Goal: Task Accomplishment & Management: Use online tool/utility

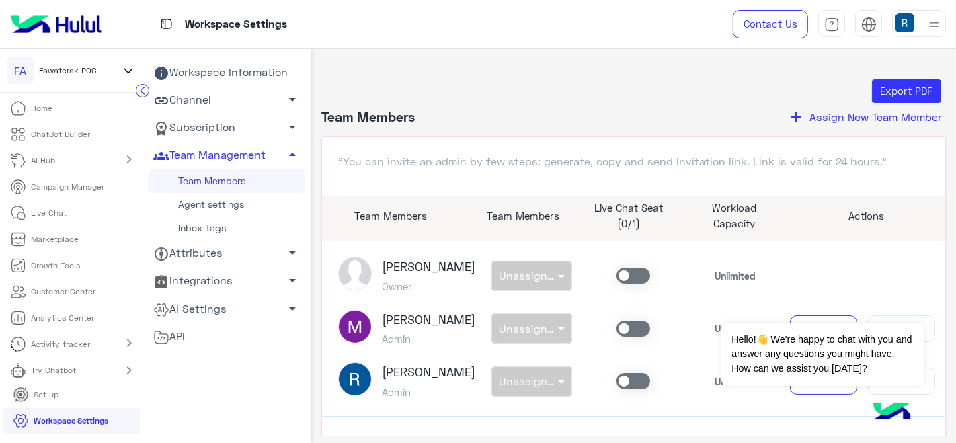
scroll to position [187, 0]
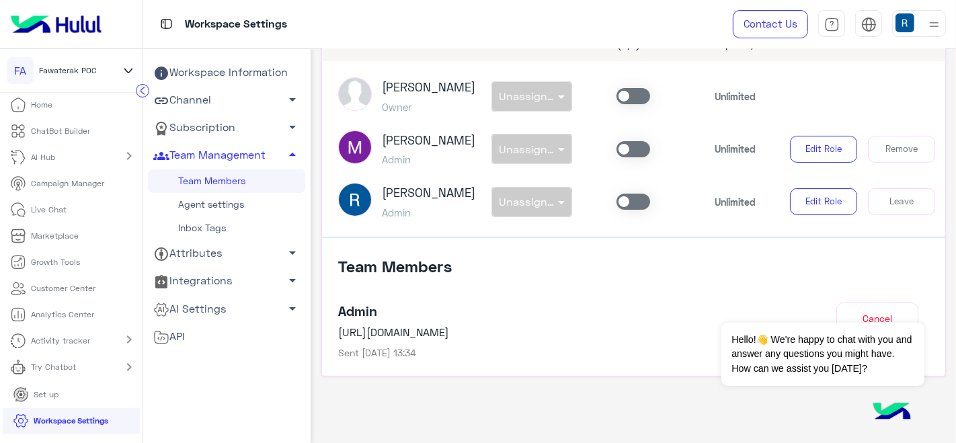
drag, startPoint x: 0, startPoint y: 0, endPoint x: 85, endPoint y: 134, distance: 159.2
click at [85, 134] on p "ChatBot Builder" at bounding box center [61, 131] width 59 height 12
click at [84, 128] on p "ChatBot Builder" at bounding box center [61, 131] width 59 height 12
click at [46, 122] on link "ChatBot Builder" at bounding box center [50, 131] width 101 height 26
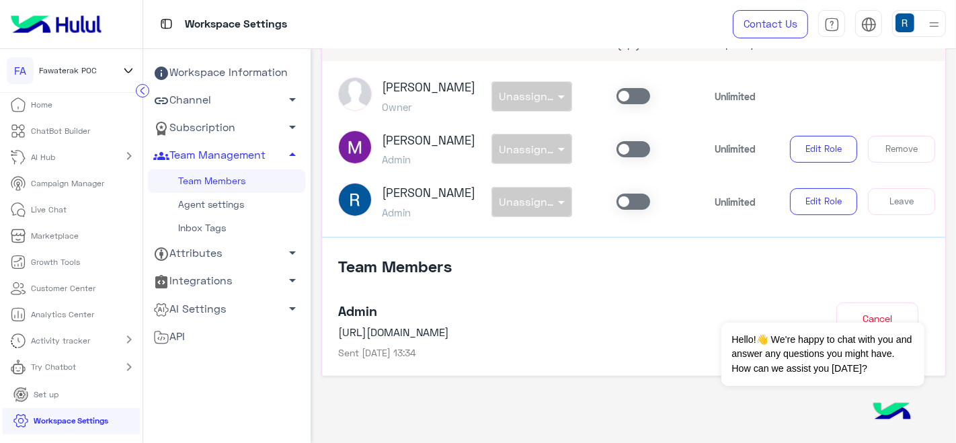
click at [44, 125] on p "ChatBot Builder" at bounding box center [61, 131] width 59 height 12
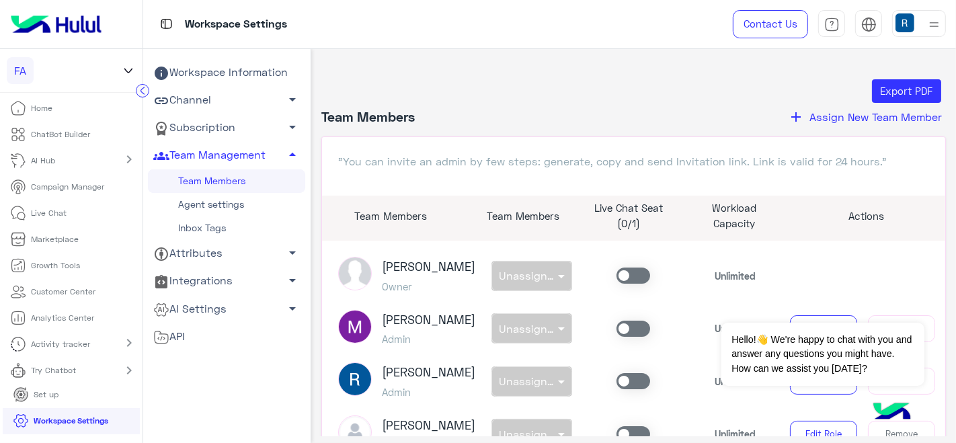
click at [73, 131] on p "ChatBot Builder" at bounding box center [61, 134] width 59 height 12
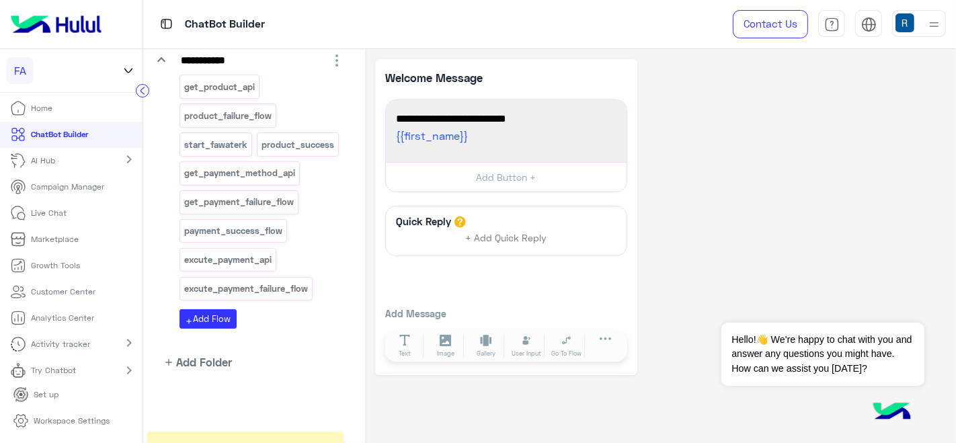
scroll to position [198, 0]
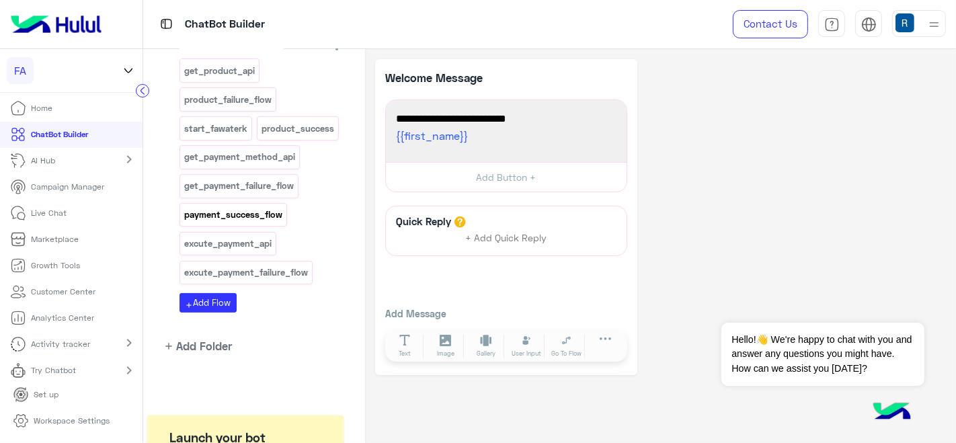
click at [270, 222] on p "payment_success_flow" at bounding box center [233, 214] width 100 height 15
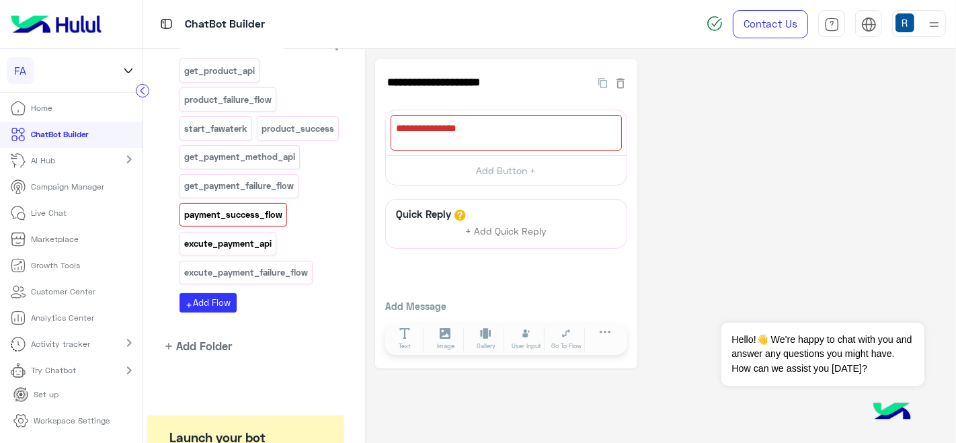
click at [251, 251] on p "excute_payment_api" at bounding box center [227, 243] width 89 height 15
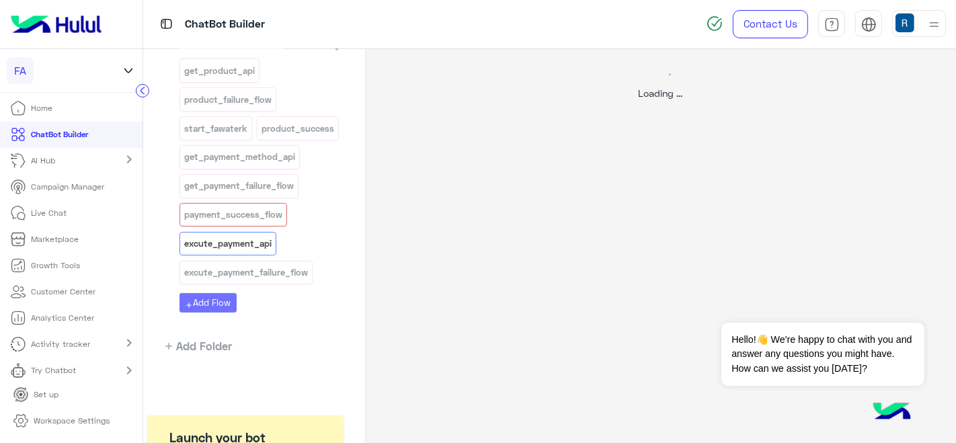
select select "****"
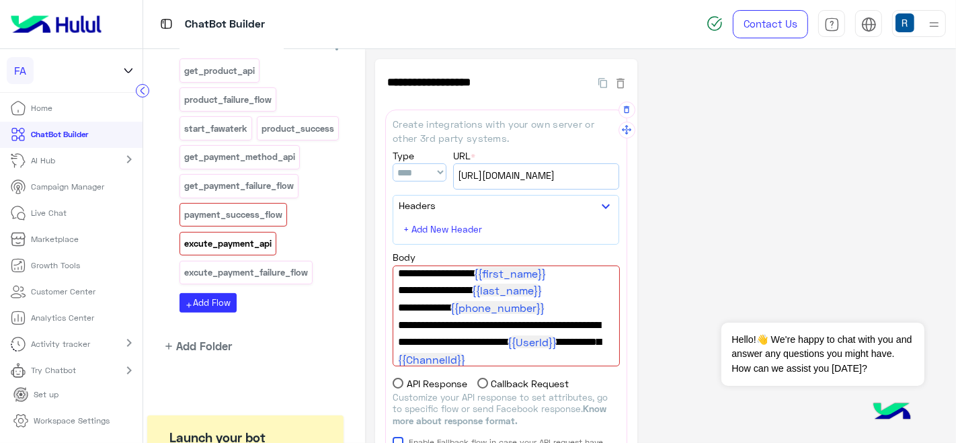
scroll to position [97, 0]
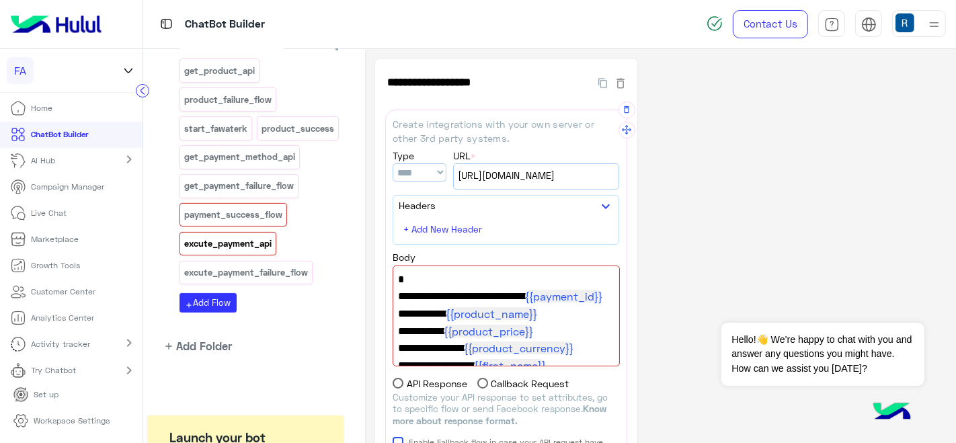
click at [491, 277] on span "{" at bounding box center [506, 279] width 216 height 17
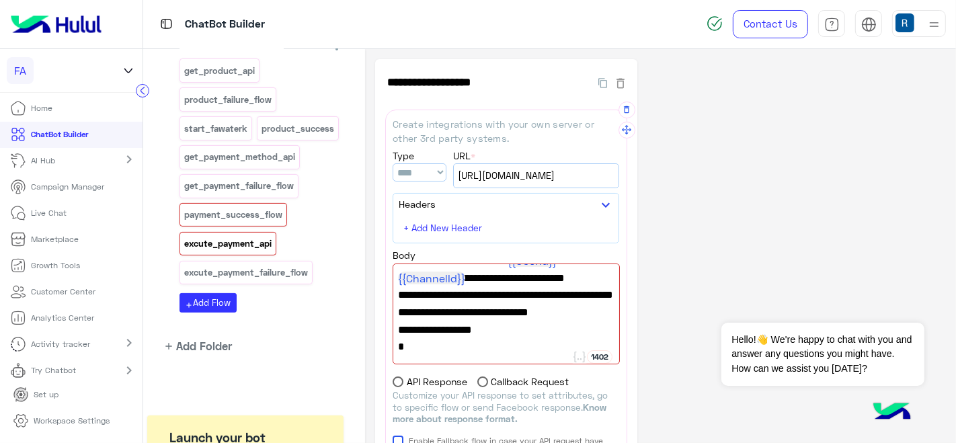
click at [566, 297] on span ""failUrl": "api/Fawaterk/Callback?botId=18098&userId= {{UserId}} &channel= {{Ch…" at bounding box center [506, 269] width 216 height 69
click at [47, 424] on p "Workspace Settings" at bounding box center [72, 421] width 76 height 12
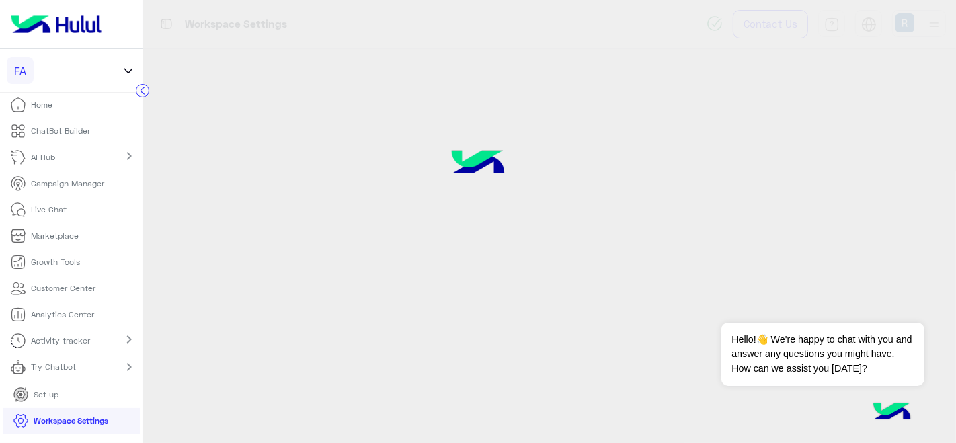
click at [47, 424] on p "Workspace Settings" at bounding box center [71, 421] width 75 height 12
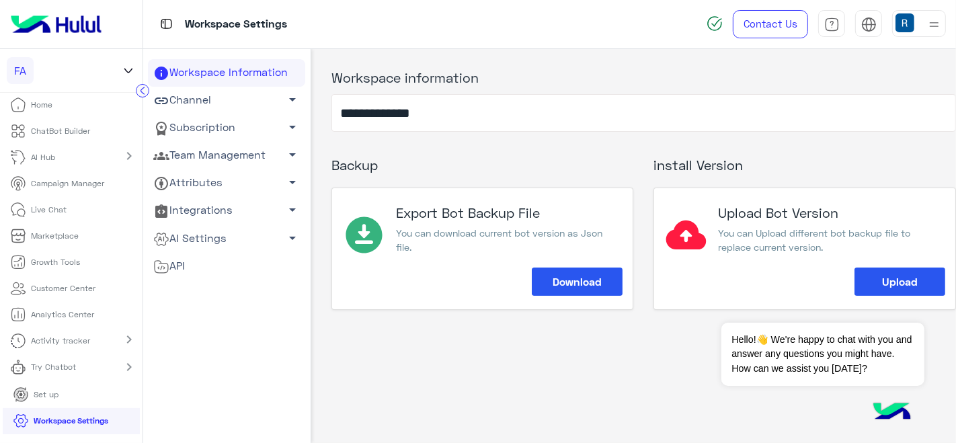
click at [284, 95] on span "arrow_drop_down" at bounding box center [292, 99] width 16 height 16
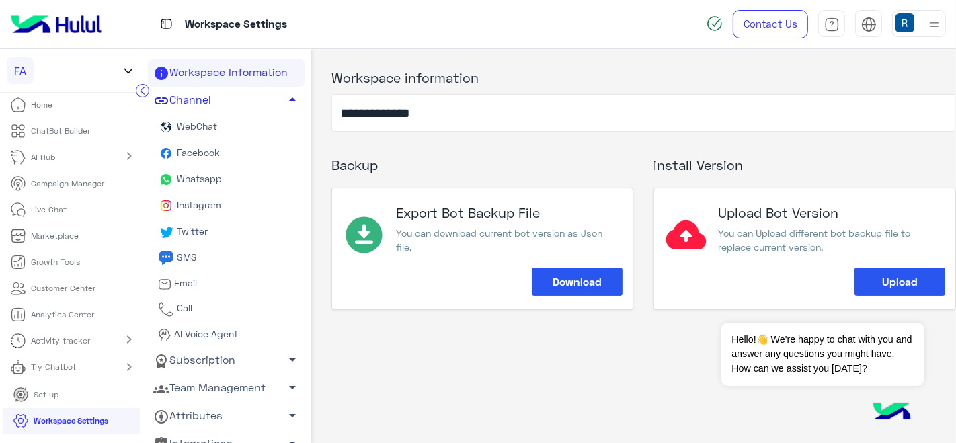
click at [210, 124] on span "WebChat" at bounding box center [195, 125] width 43 height 11
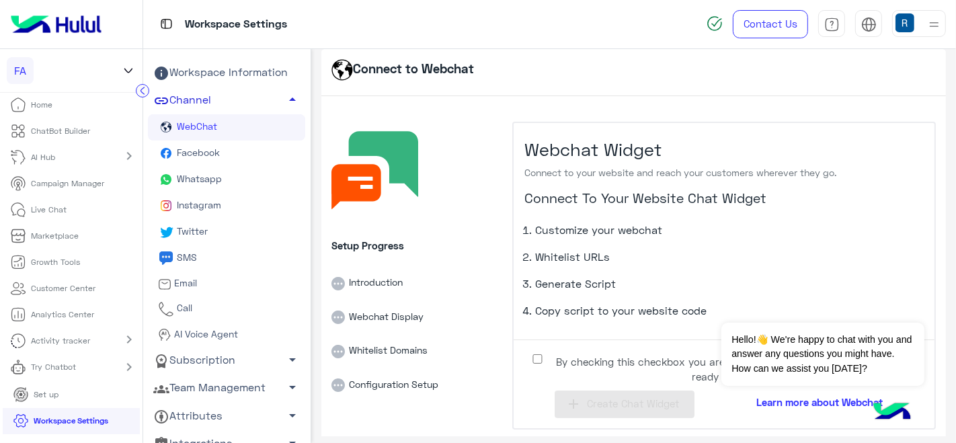
scroll to position [6, 0]
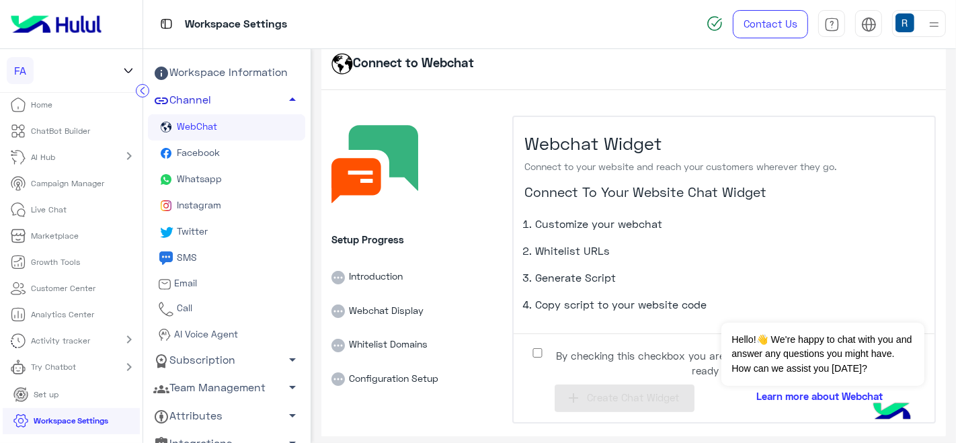
click at [578, 366] on span "By checking this checkbox you are fully aware on the previous points and ready …" at bounding box center [734, 363] width 363 height 30
click at [639, 391] on span "Create Chat Widget" at bounding box center [633, 397] width 92 height 12
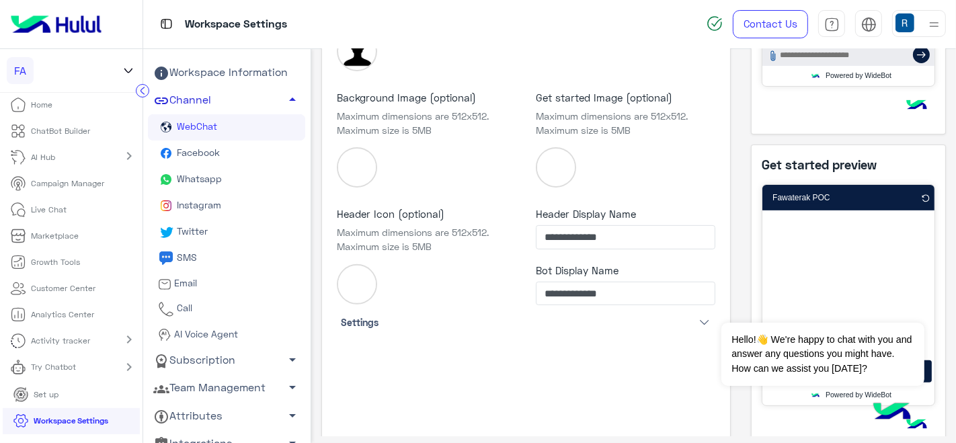
scroll to position [428, 0]
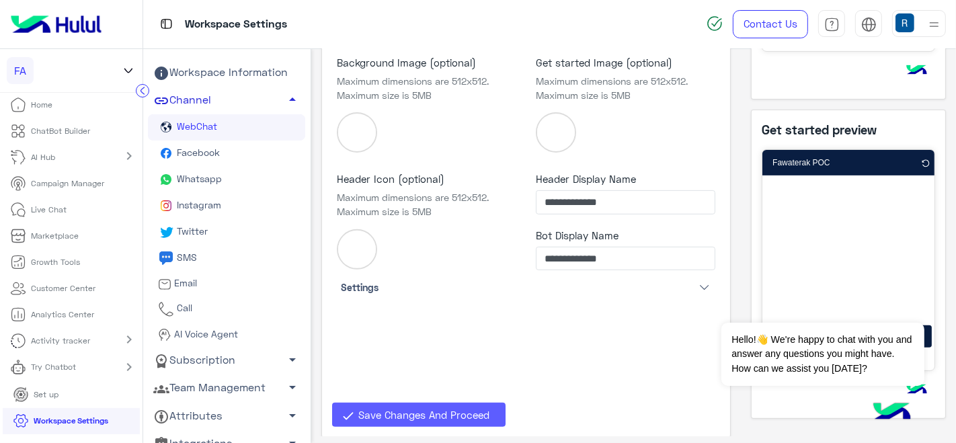
click at [378, 403] on button "Save Changes And Proceed" at bounding box center [418, 415] width 173 height 24
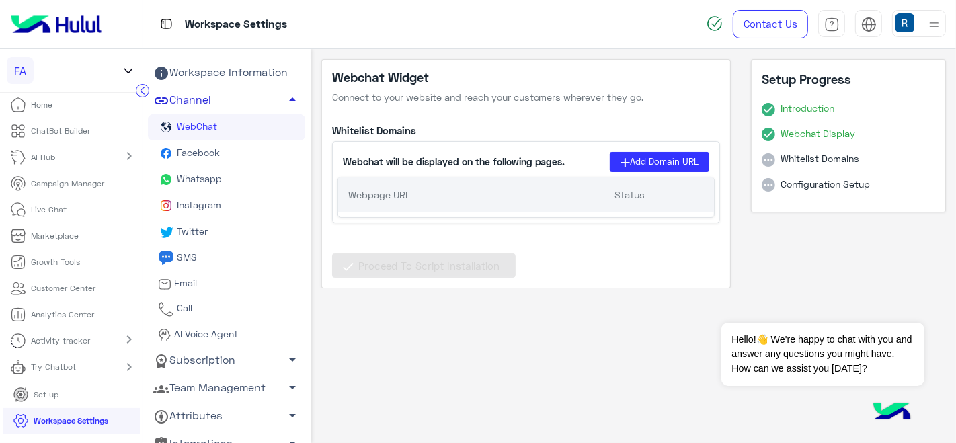
scroll to position [0, 0]
click at [618, 160] on button "Add Domain URL" at bounding box center [659, 161] width 99 height 19
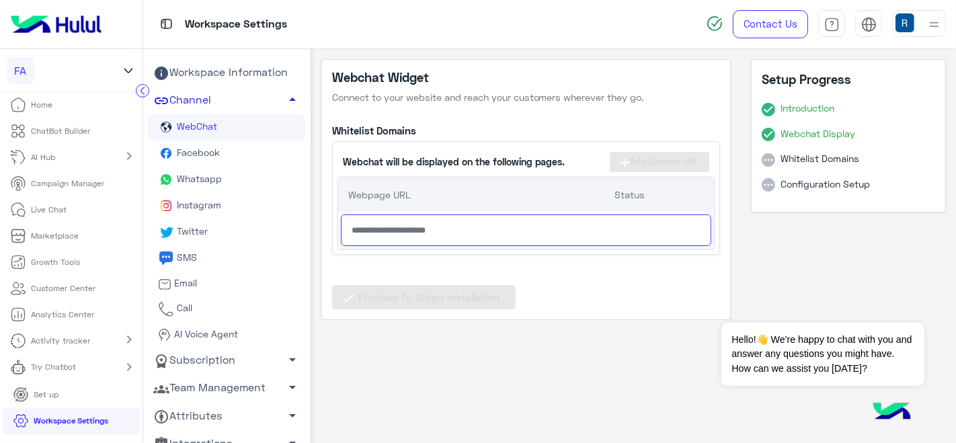
click at [491, 242] on input "text" at bounding box center [526, 230] width 370 height 32
paste input "**********"
type input "**********"
click at [583, 196] on p "Webpage URL" at bounding box center [481, 195] width 266 height 14
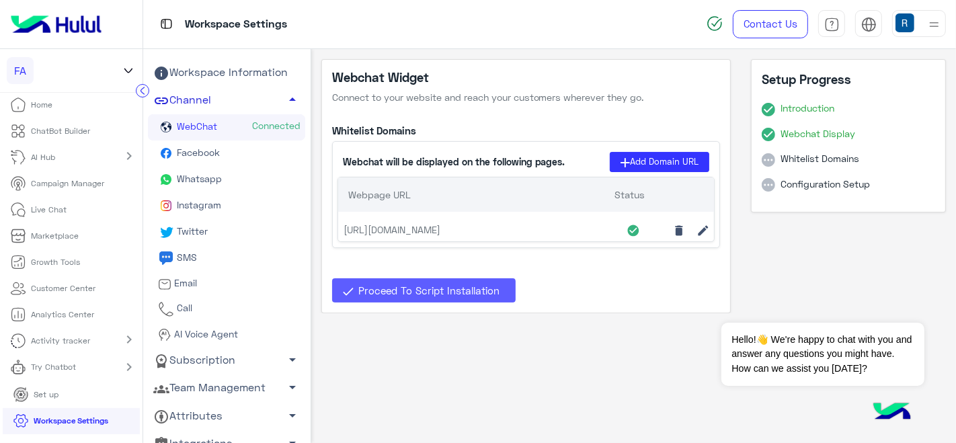
click at [453, 286] on span "Proceed To Script Installation" at bounding box center [428, 290] width 141 height 12
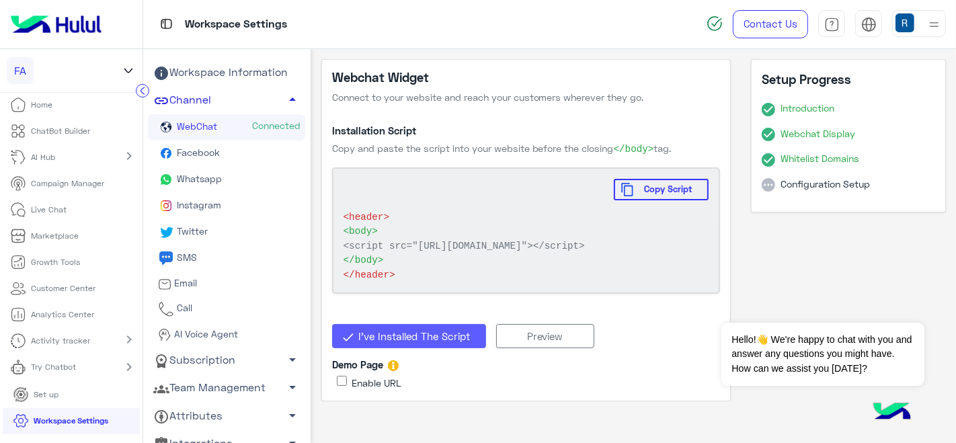
click at [442, 342] on span "I’ve Installed The Script" at bounding box center [414, 336] width 112 height 12
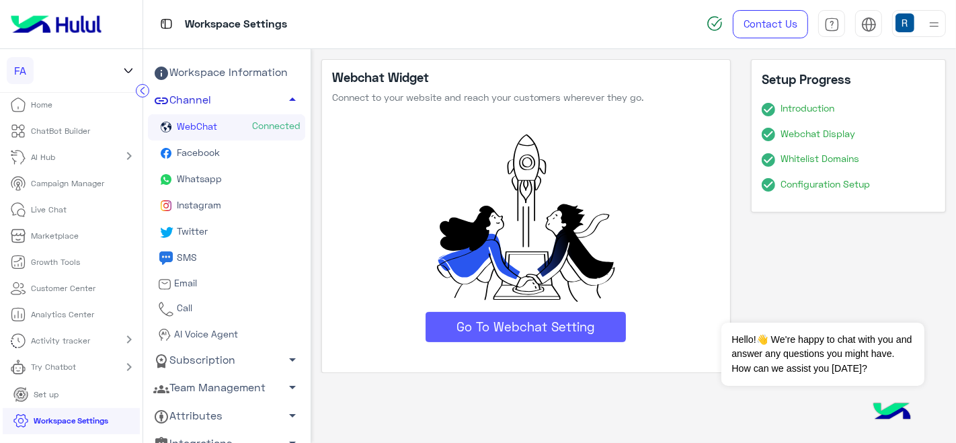
click at [505, 333] on button "Go To Webchat Setting" at bounding box center [525, 327] width 200 height 30
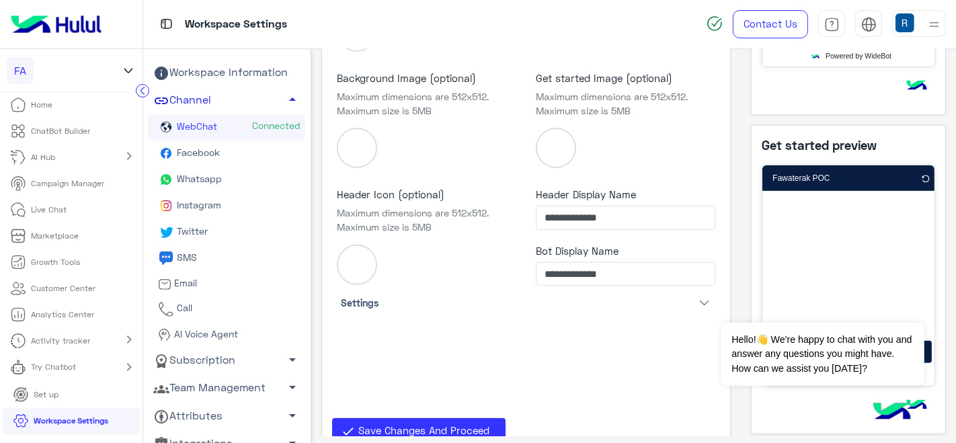
scroll to position [428, 0]
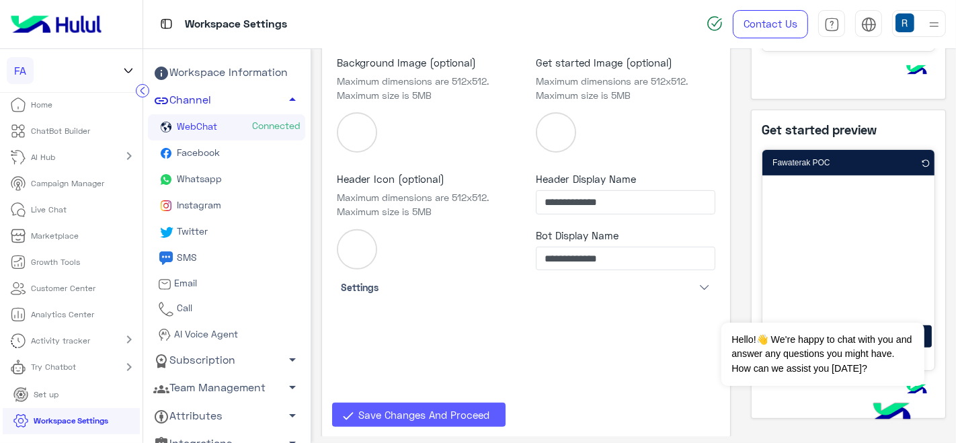
click at [451, 420] on button "Save Changes And Proceed" at bounding box center [418, 415] width 173 height 24
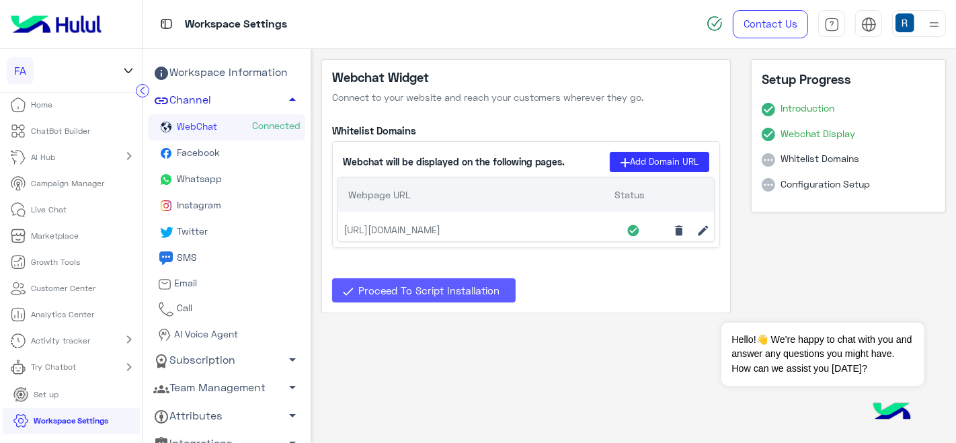
scroll to position [0, 0]
click at [622, 281] on div "Proceed To Script Installation" at bounding box center [526, 275] width 389 height 54
click at [429, 284] on span "Proceed To Script Installation" at bounding box center [428, 290] width 141 height 12
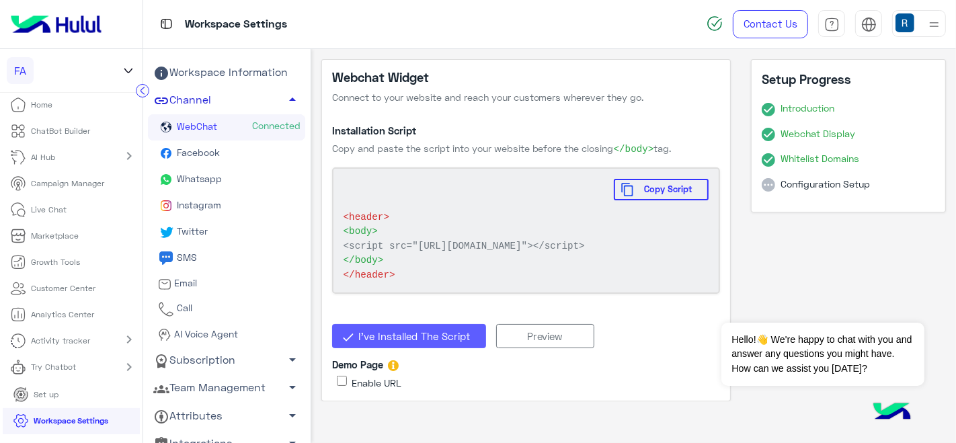
click at [352, 390] on label "Enable URL" at bounding box center [377, 383] width 50 height 14
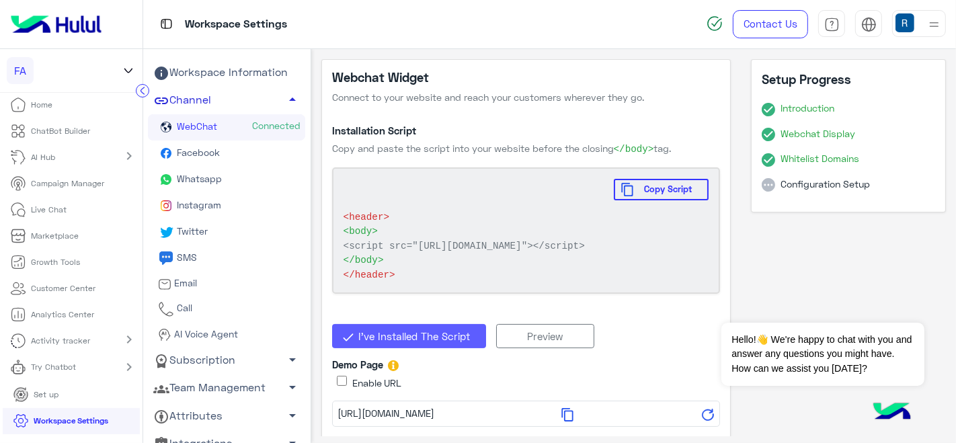
scroll to position [22, 0]
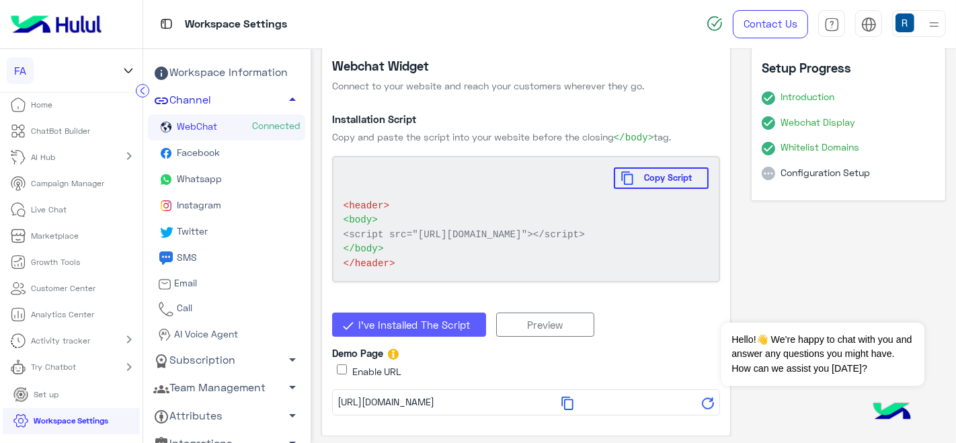
click at [364, 369] on label "Enable URL" at bounding box center [377, 371] width 50 height 14
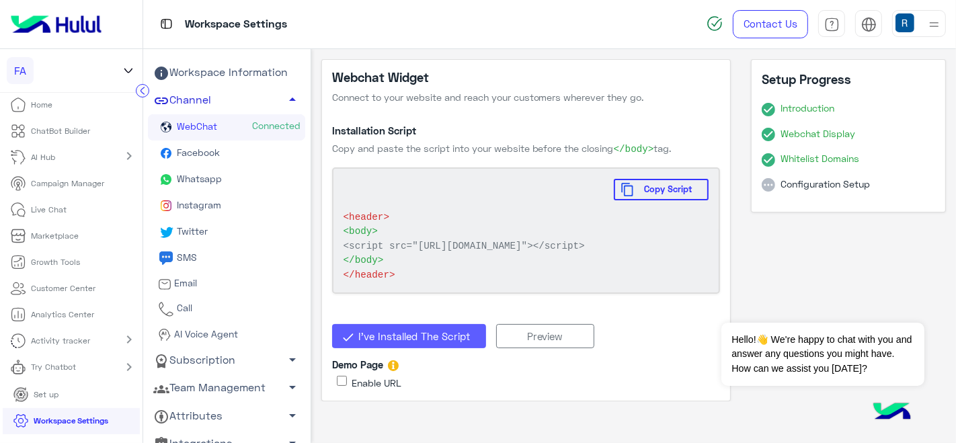
click at [453, 342] on span "I’ve Installed The Script" at bounding box center [414, 336] width 112 height 12
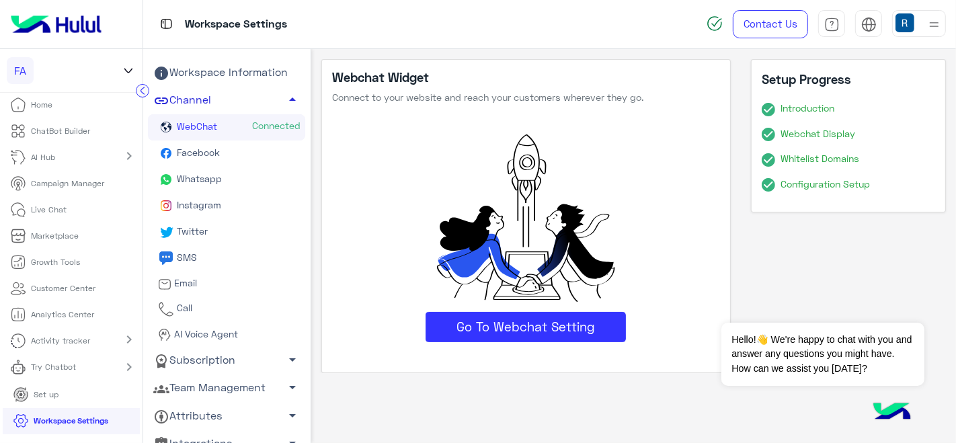
click at [79, 358] on link "Try Chatbot" at bounding box center [45, 367] width 91 height 26
click at [65, 365] on p "WebChat" at bounding box center [46, 371] width 44 height 12
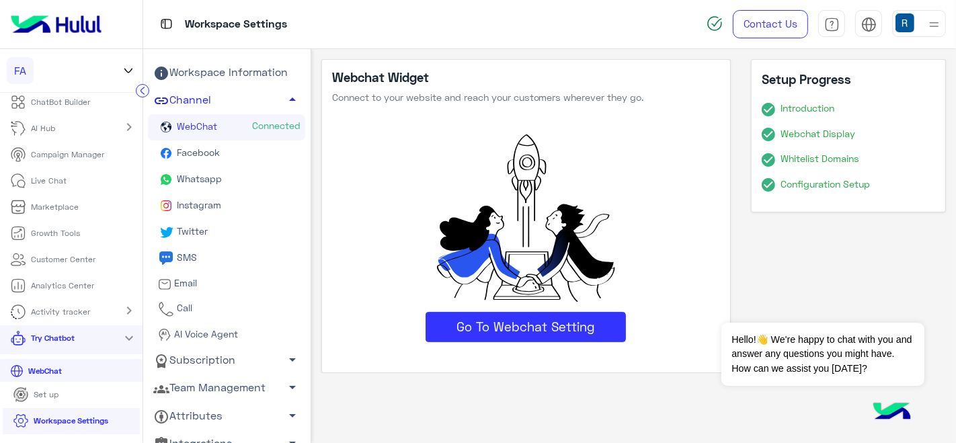
click at [708, 130] on div "Webchat Widget Connect to your website and reach your customers wherever they g…" at bounding box center [526, 216] width 410 height 315
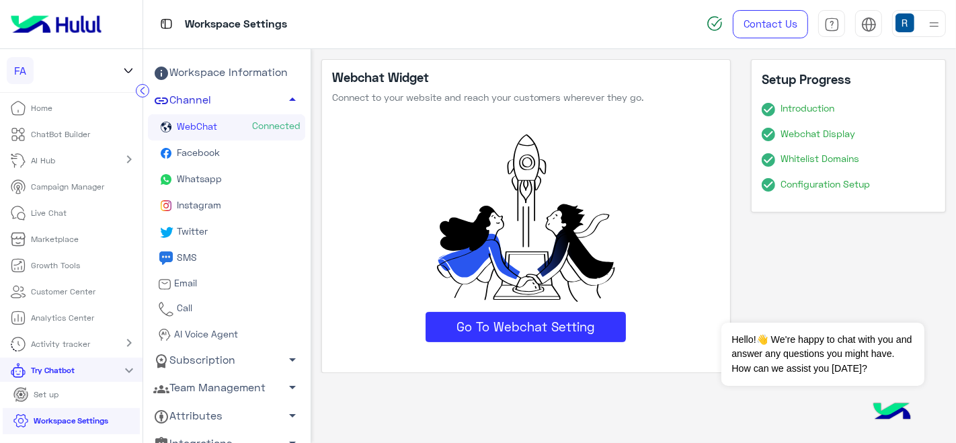
click at [63, 136] on p "ChatBot Builder" at bounding box center [61, 134] width 59 height 12
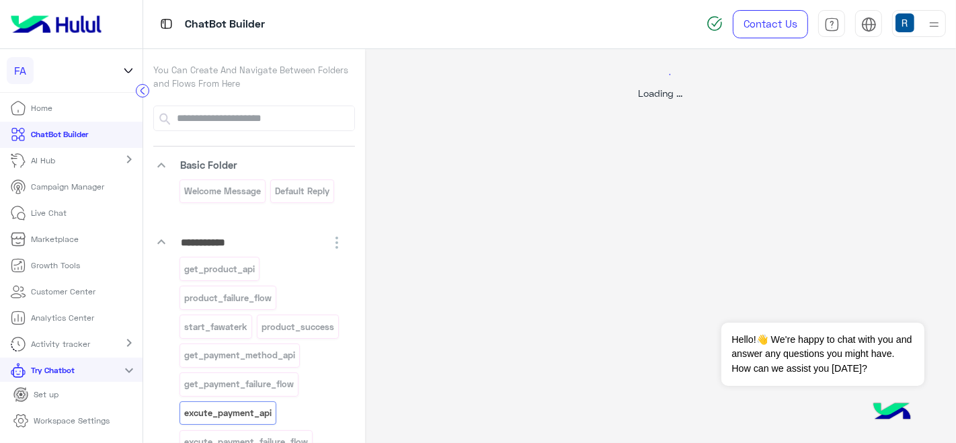
select select "****"
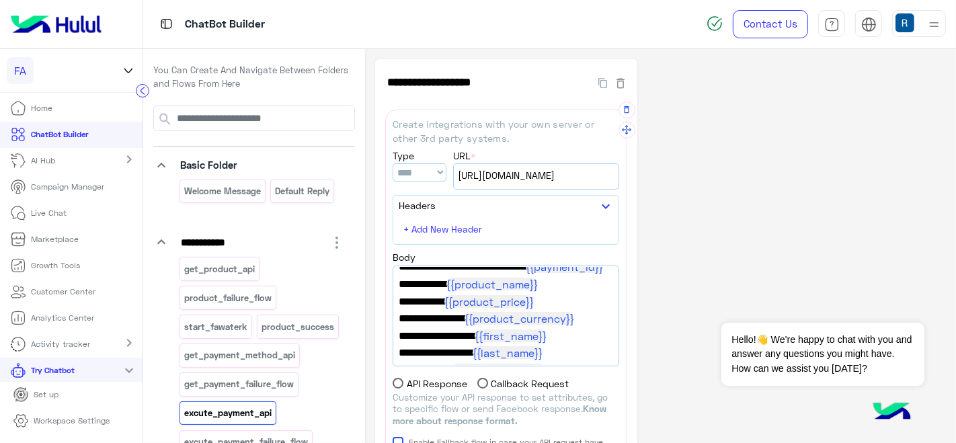
scroll to position [34, 0]
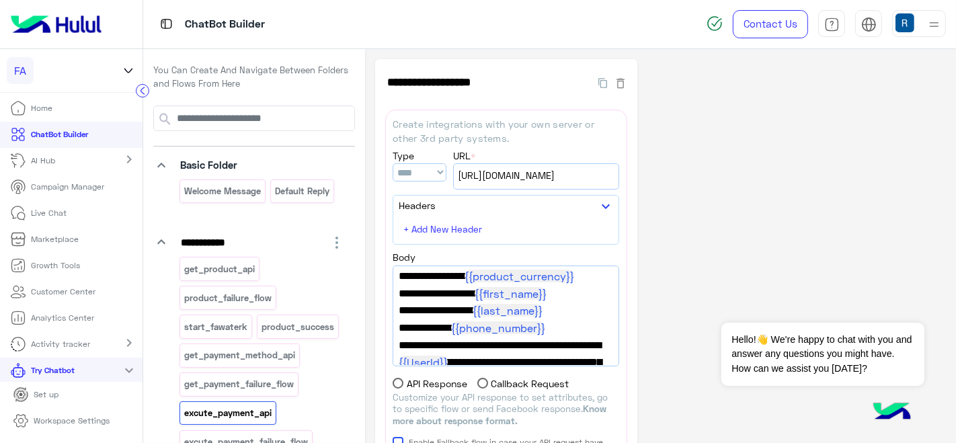
click at [70, 214] on link "Live Chat" at bounding box center [38, 213] width 77 height 26
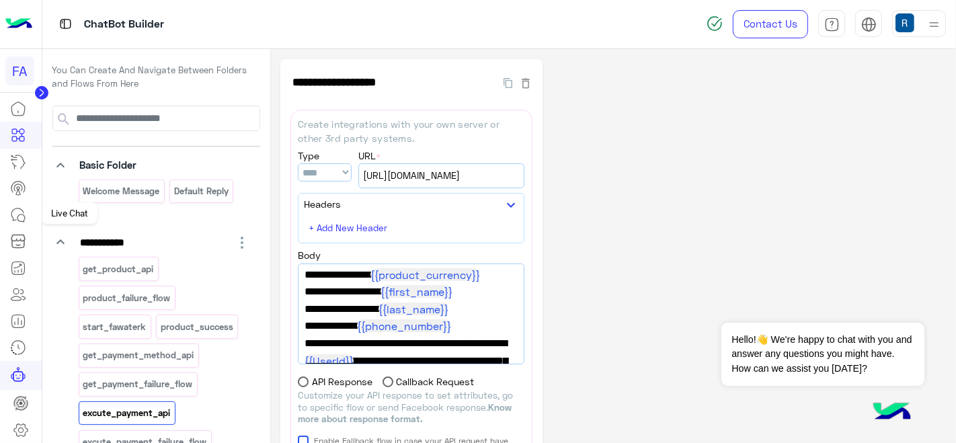
click at [13, 220] on icon at bounding box center [18, 215] width 16 height 16
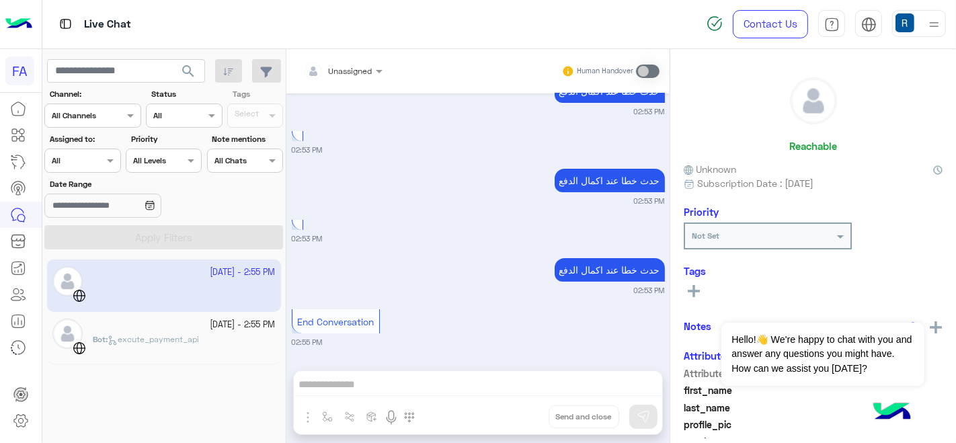
scroll to position [143, 0]
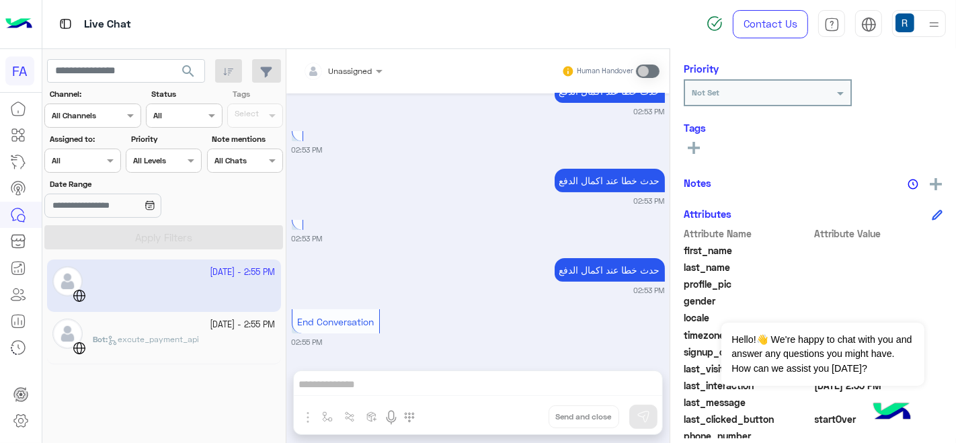
click at [932, 212] on icon at bounding box center [937, 215] width 11 height 11
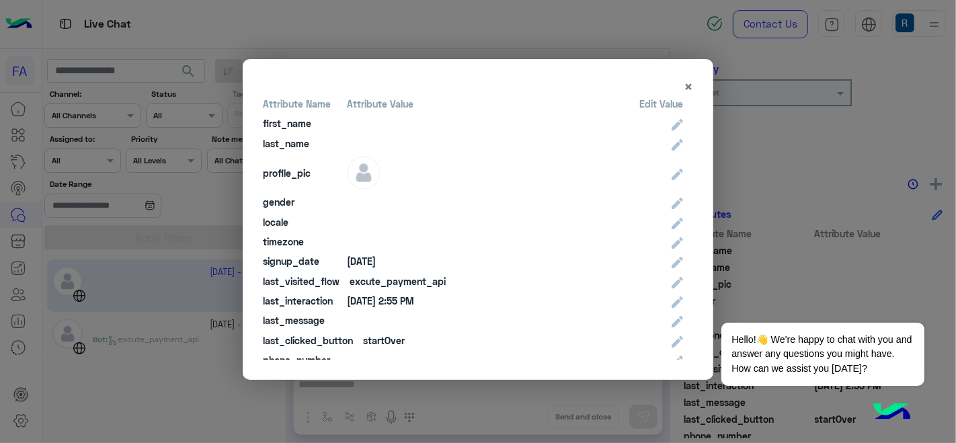
click at [13, 304] on modal-container "× Attribute Name Attribute Value Edit Value first_name last_name profile_pic ge…" at bounding box center [478, 221] width 956 height 443
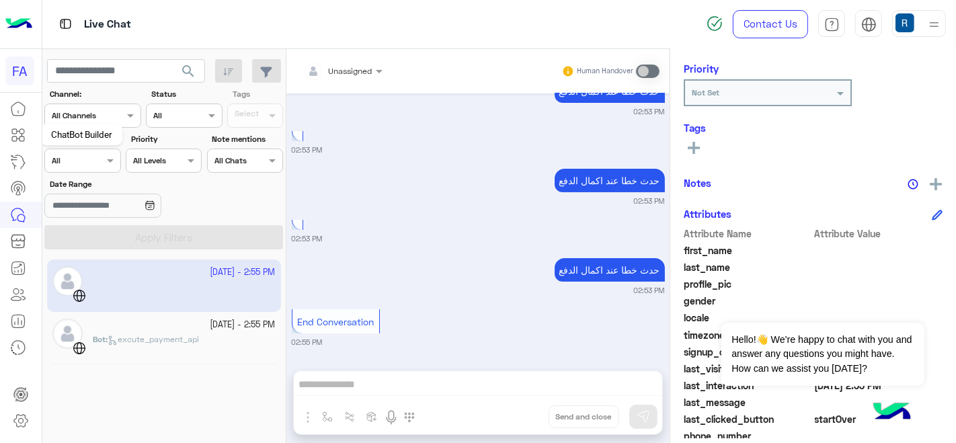
click at [15, 140] on icon at bounding box center [14, 138] width 5 height 5
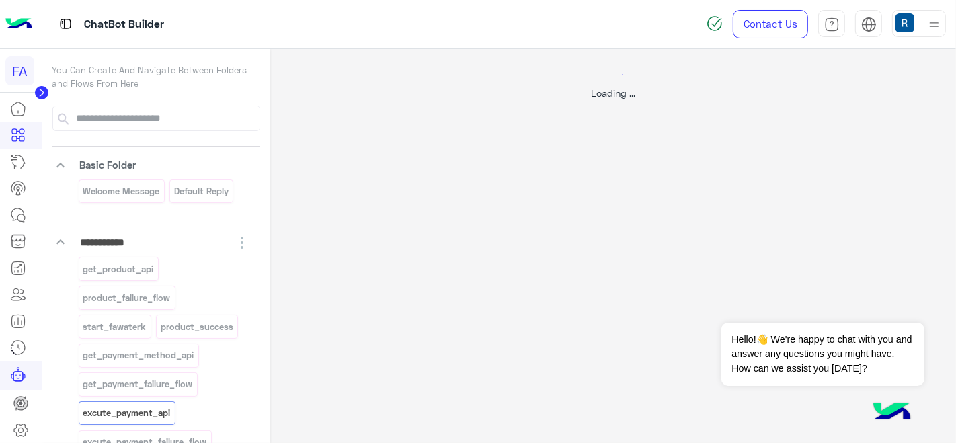
select select "****"
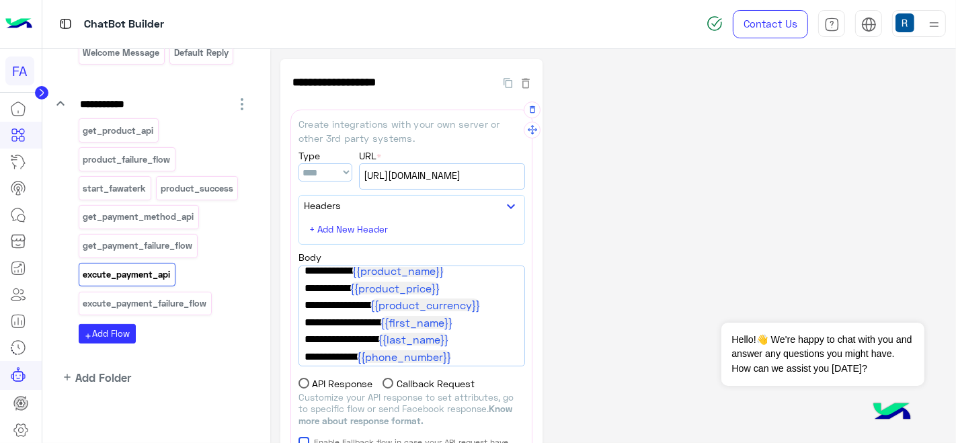
scroll to position [42, 0]
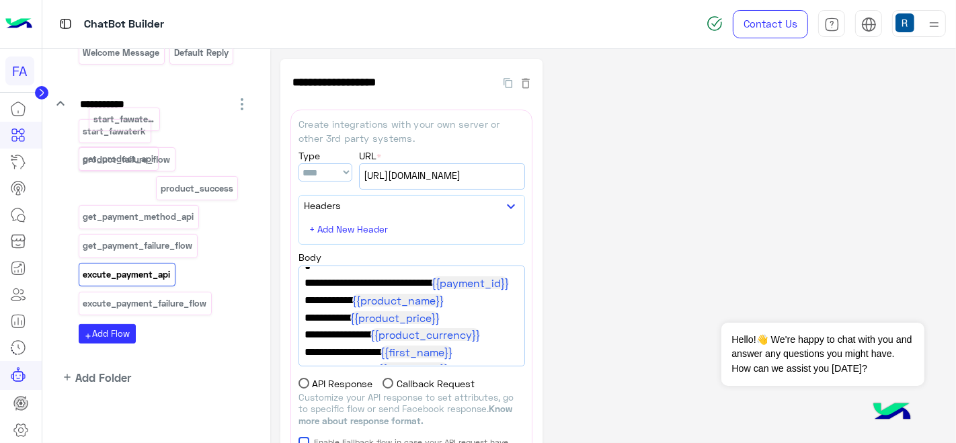
drag, startPoint x: 124, startPoint y: 191, endPoint x: 134, endPoint y: 124, distance: 68.0
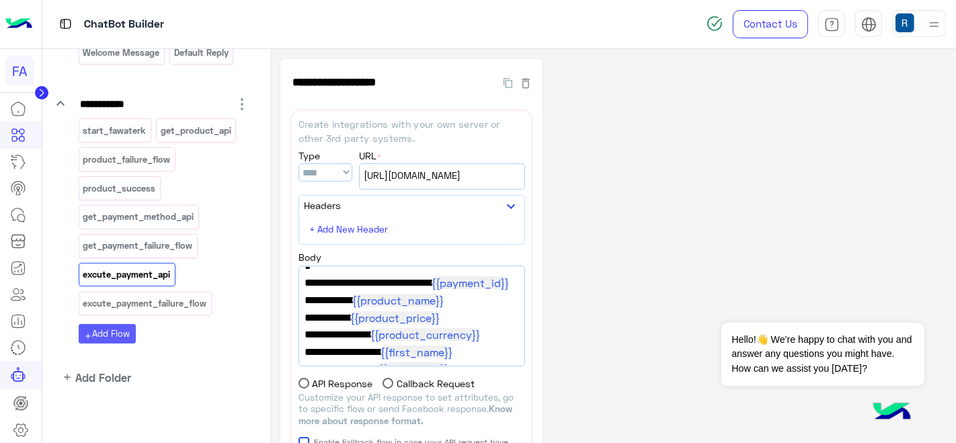
click at [118, 325] on button "add Add Flow" at bounding box center [107, 333] width 57 height 19
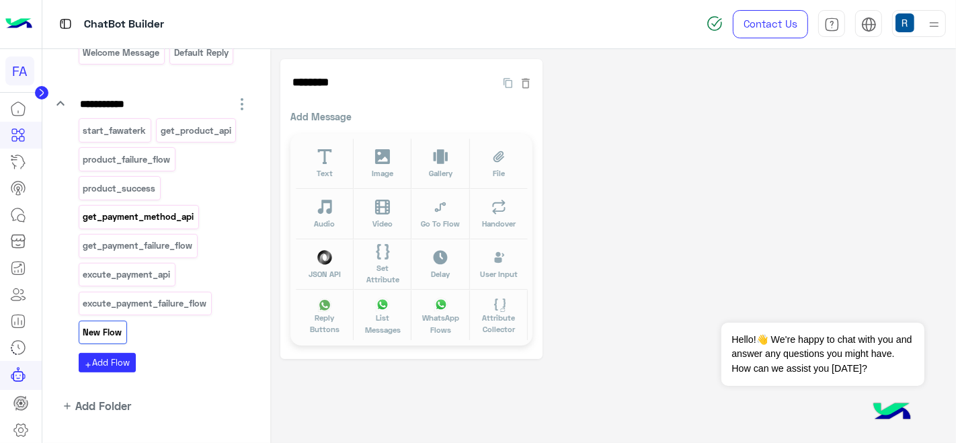
click at [167, 216] on p "get_payment_method_api" at bounding box center [138, 216] width 113 height 15
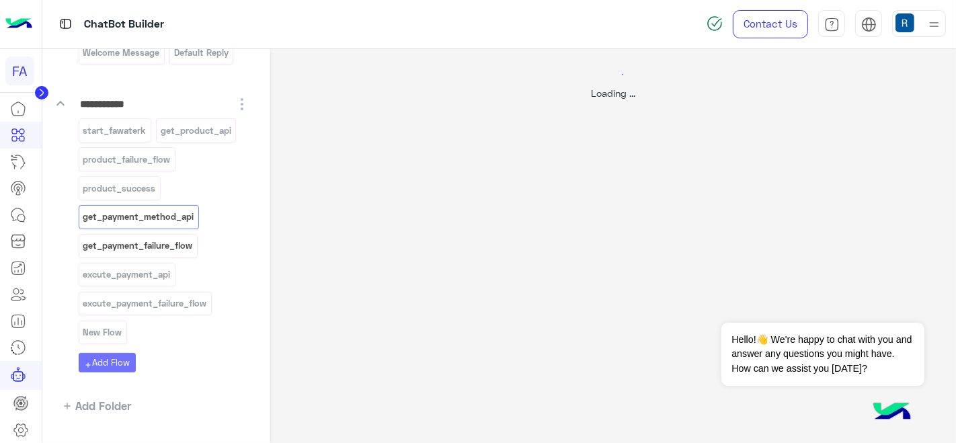
select select "****"
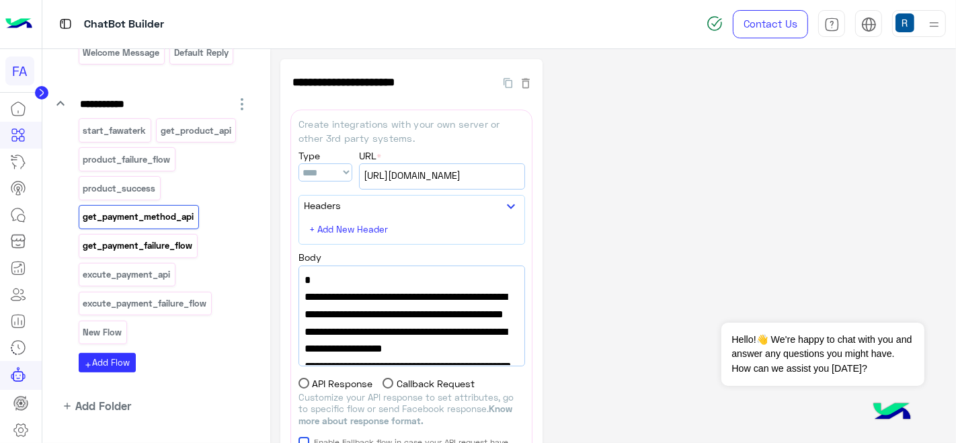
click at [144, 247] on p "get_payment_failure_flow" at bounding box center [138, 245] width 112 height 15
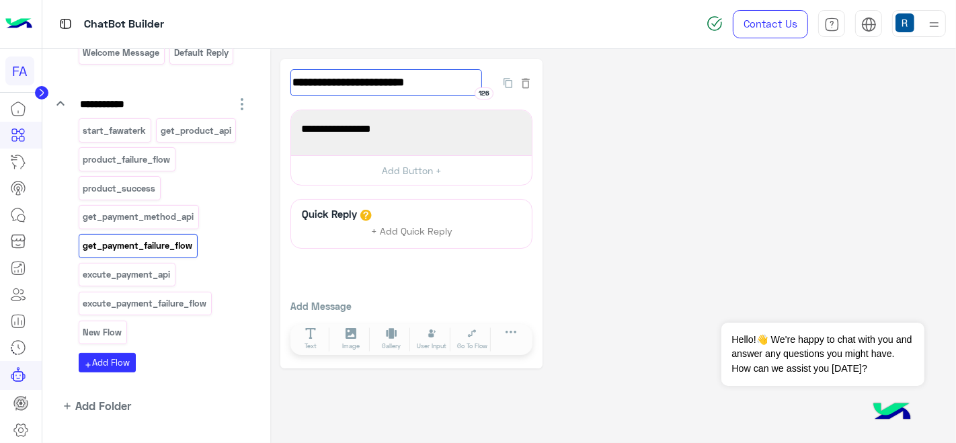
click at [370, 89] on input "**********" at bounding box center [386, 82] width 192 height 27
click at [100, 325] on p "New Flow" at bounding box center [102, 332] width 41 height 15
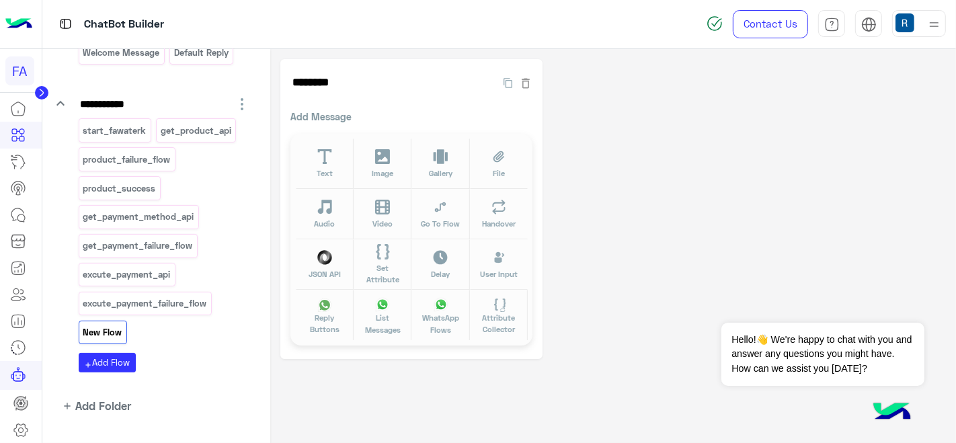
click at [362, 95] on div "******** 142" at bounding box center [411, 89] width 242 height 40
click at [368, 93] on input "********" at bounding box center [386, 82] width 192 height 27
paste input "**********"
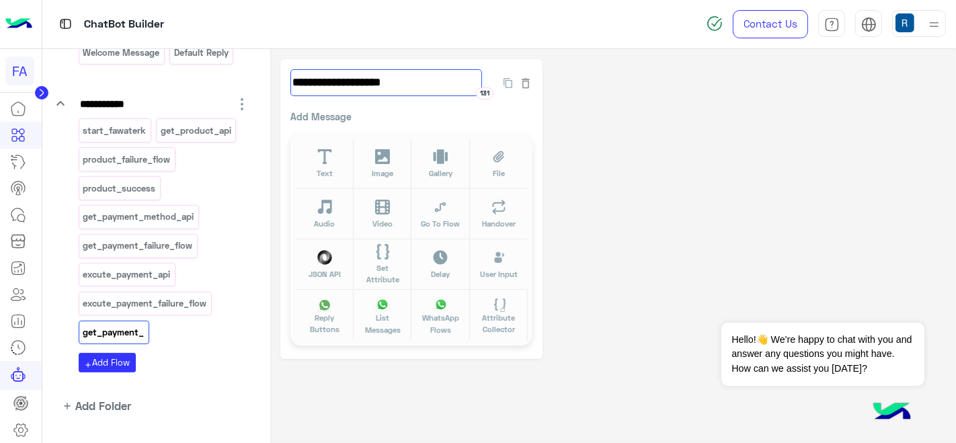
type input "**********"
click at [514, 129] on div "Add Message Text Image Gallery File Audio Video Go To Flow Handover JSON API Se…" at bounding box center [411, 229] width 242 height 239
click at [327, 165] on button "Text" at bounding box center [325, 163] width 58 height 50
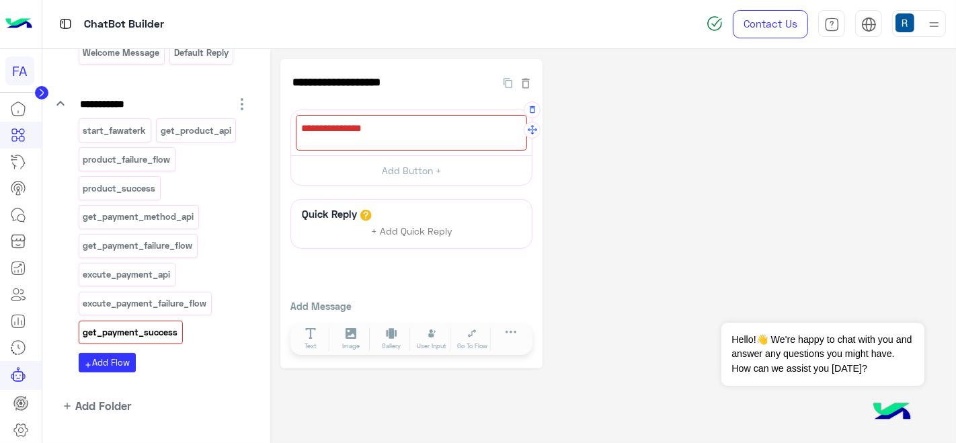
click at [353, 143] on div at bounding box center [411, 133] width 231 height 36
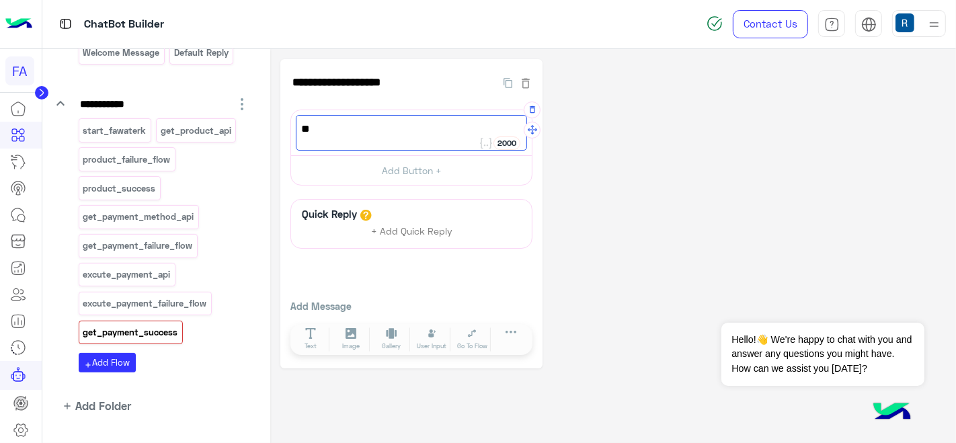
type textarea "*"
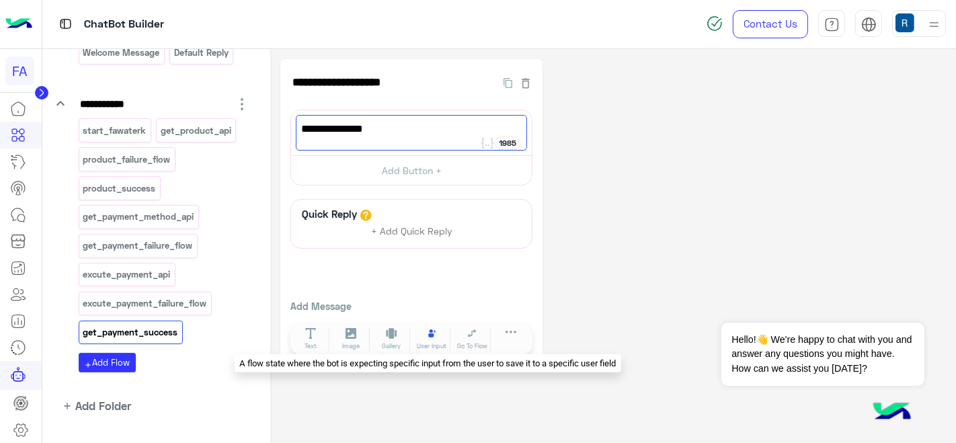
type textarea "**********"
click at [442, 327] on button "User Input" at bounding box center [432, 339] width 38 height 24
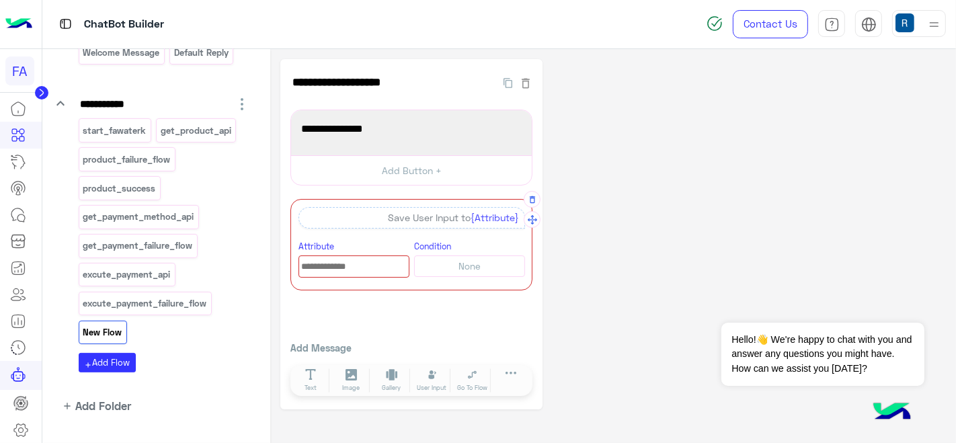
drag, startPoint x: 363, startPoint y: 278, endPoint x: 369, endPoint y: 263, distance: 16.0
click at [369, 263] on div "A quick reply/user input can only be after a message content eg: text, image or…" at bounding box center [411, 244] width 242 height 91
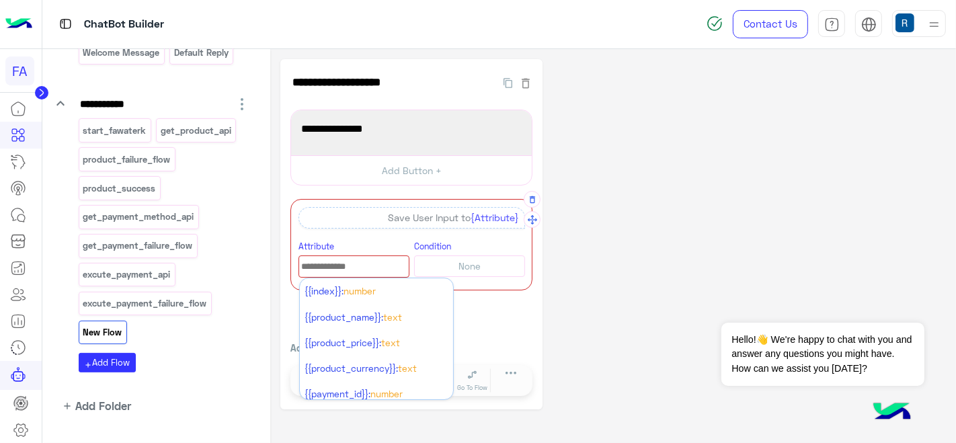
click at [369, 263] on input "text" at bounding box center [354, 266] width 110 height 15
type input "****"
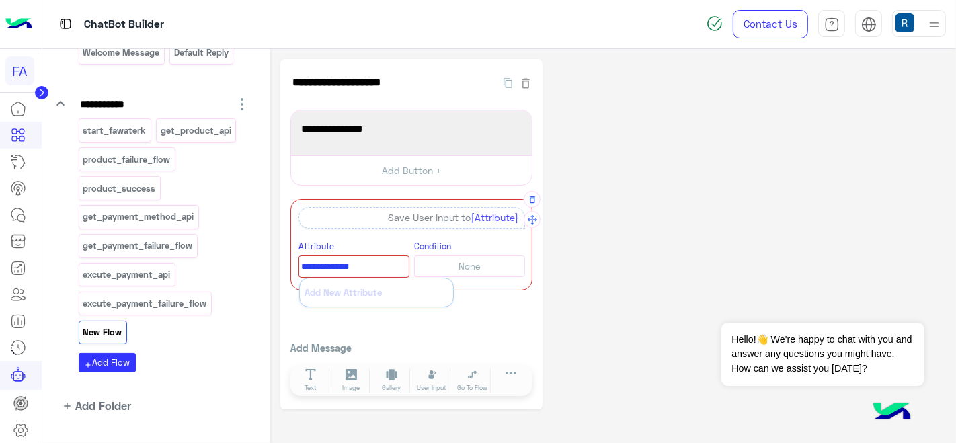
type input "**********"
click at [342, 294] on button "Add New Attribute" at bounding box center [376, 292] width 153 height 28
click at [352, 268] on input "**********" at bounding box center [354, 266] width 110 height 15
click at [350, 300] on button "Add New Attribute" at bounding box center [376, 292] width 153 height 28
type input "**********"
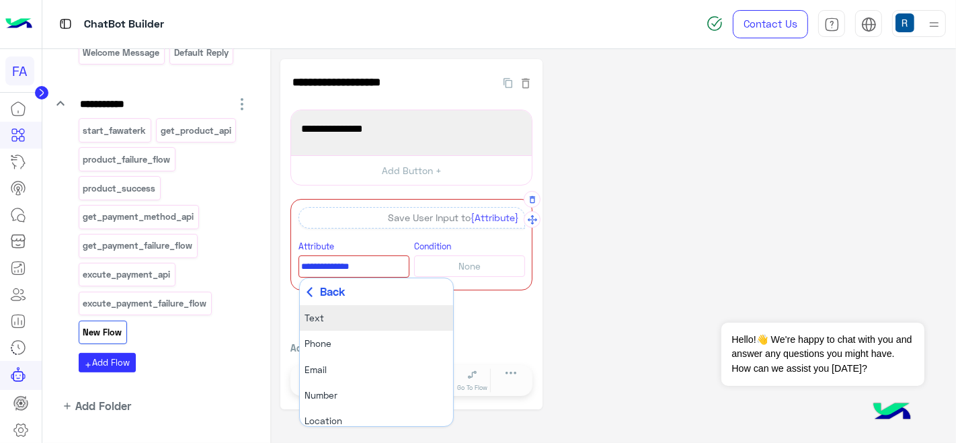
click at [331, 317] on li "Text" at bounding box center [376, 318] width 153 height 26
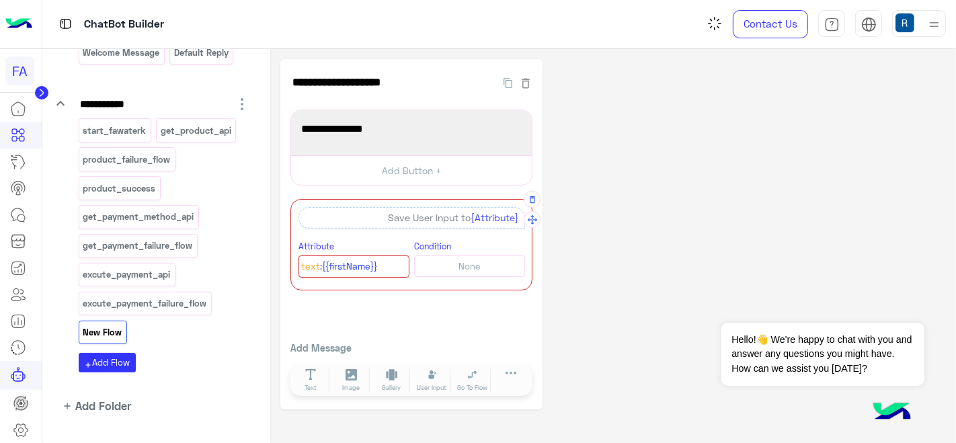
click at [490, 218] on span "{Attribute}" at bounding box center [495, 217] width 48 height 11
click at [433, 220] on div "Save User Input to {Attribute}" at bounding box center [411, 218] width 227 height 22
click at [533, 345] on div "**********" at bounding box center [411, 234] width 262 height 351
click at [457, 317] on div "**********" at bounding box center [411, 234] width 262 height 351
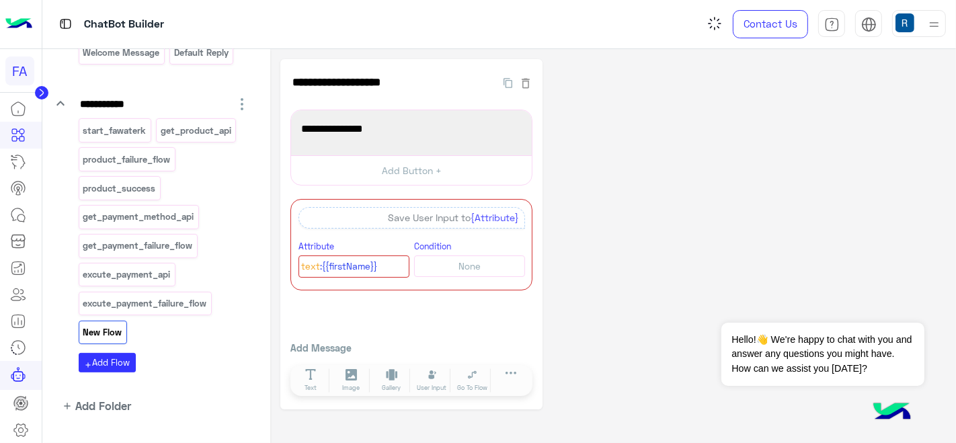
click at [438, 257] on button "None" at bounding box center [469, 265] width 111 height 21
click at [532, 200] on button "button" at bounding box center [532, 200] width 0 height 0
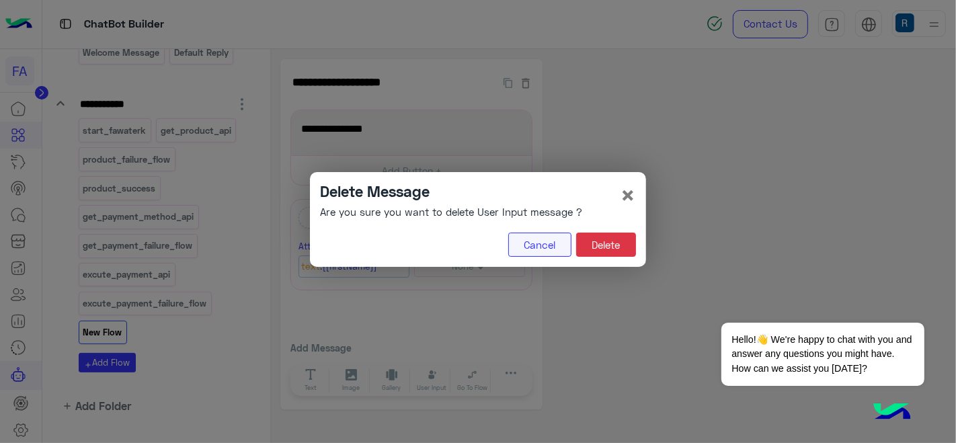
click at [516, 247] on button "Cancel" at bounding box center [539, 245] width 63 height 24
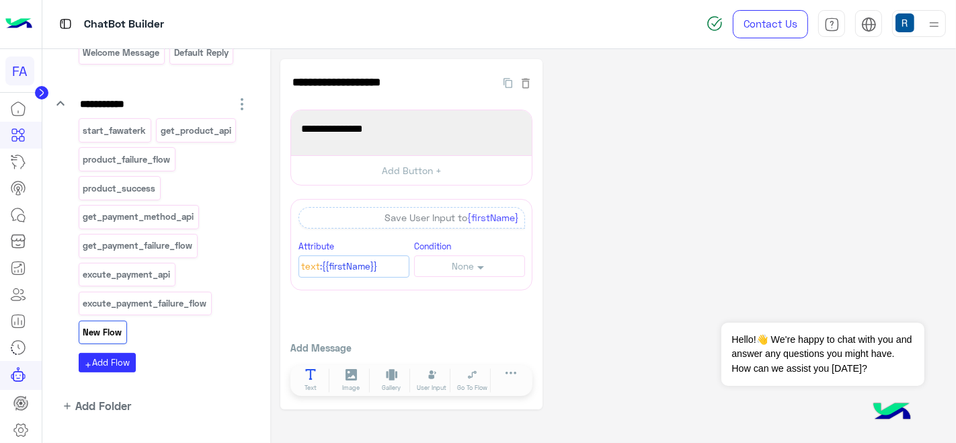
click at [316, 378] on button "Text" at bounding box center [311, 380] width 38 height 24
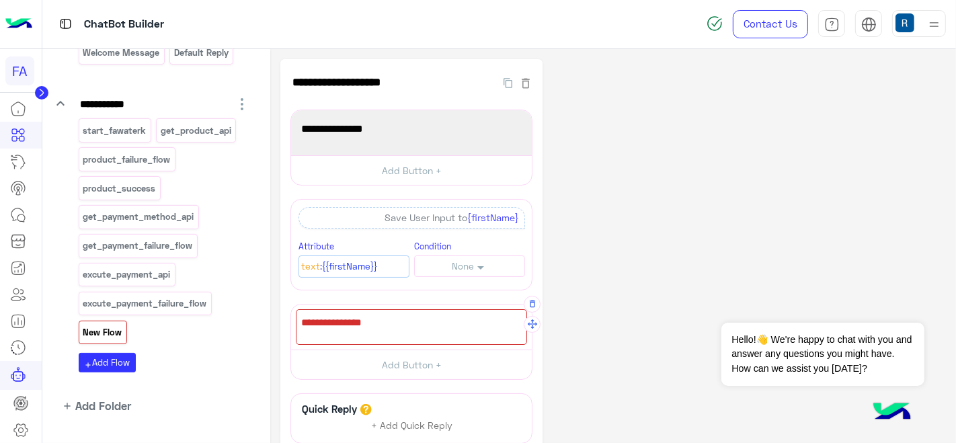
click at [368, 335] on div at bounding box center [411, 327] width 231 height 36
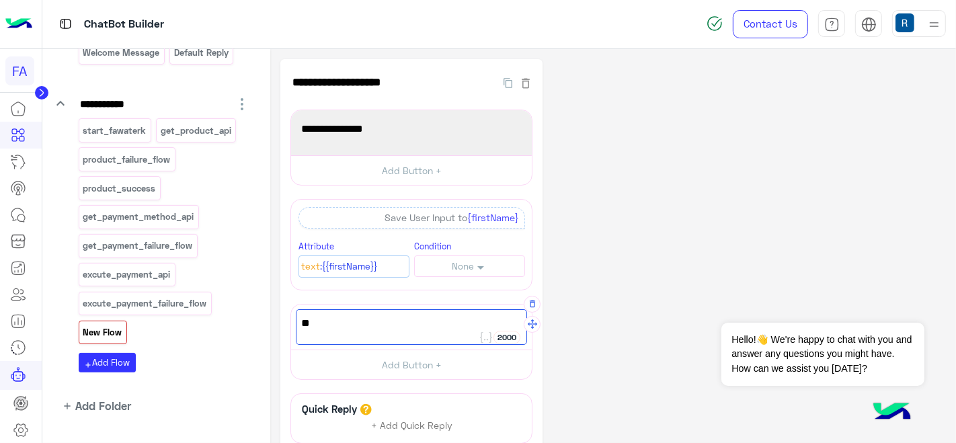
type textarea "*"
type textarea "**********"
click at [598, 276] on div "**********" at bounding box center [612, 311] width 665 height 504
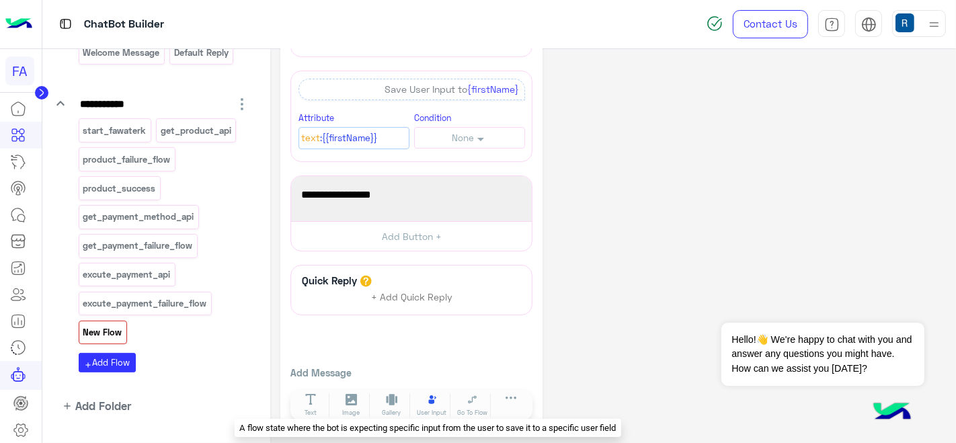
click at [437, 398] on icon at bounding box center [431, 399] width 11 height 11
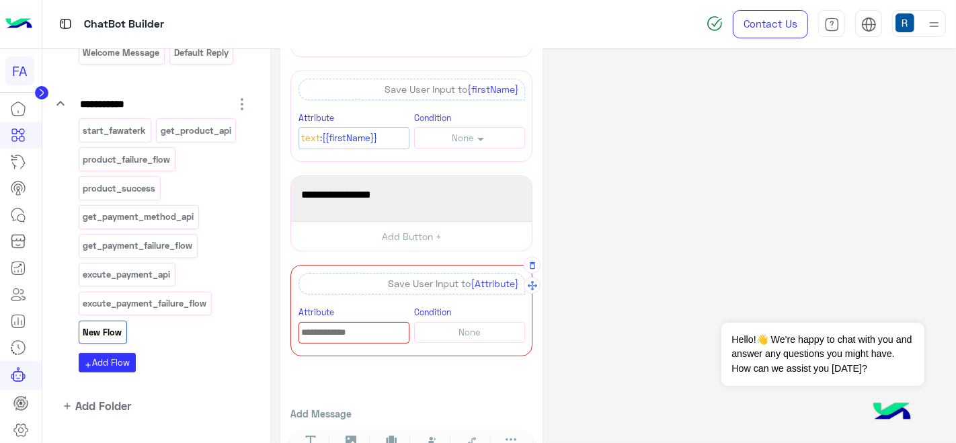
click at [376, 287] on div "Save User Input to {Attribute}" at bounding box center [411, 284] width 227 height 22
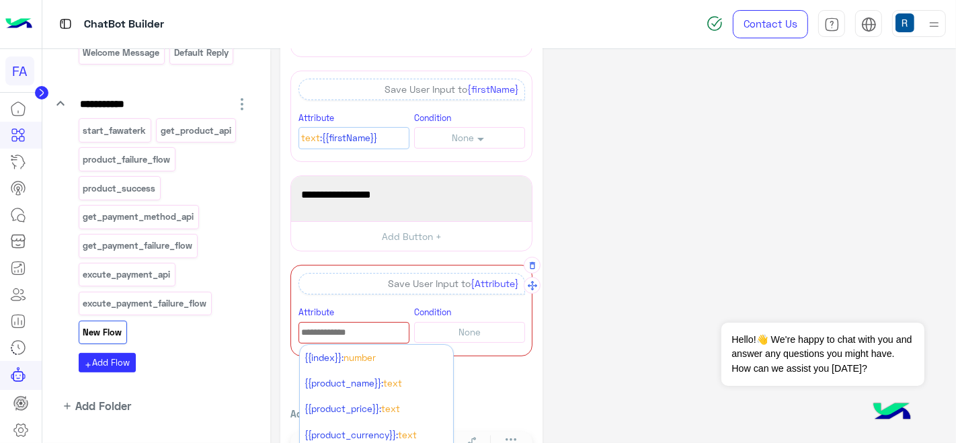
click at [343, 335] on input "text" at bounding box center [354, 332] width 110 height 15
type input "****"
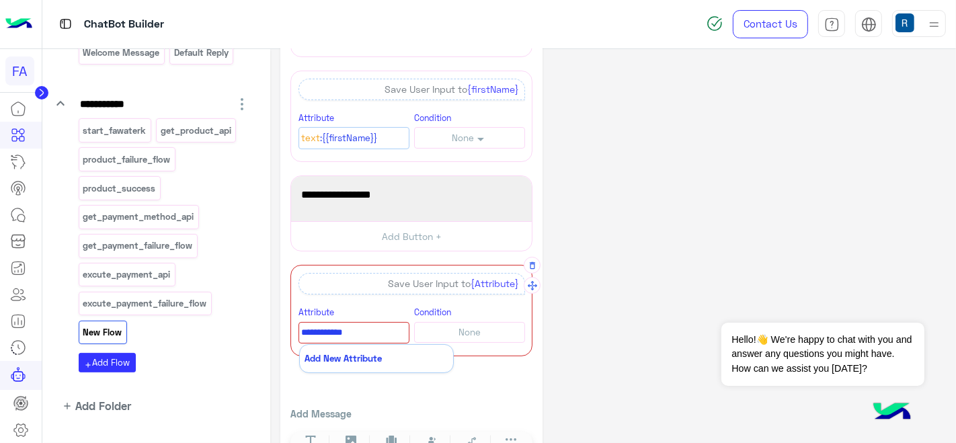
click at [337, 360] on button "Add New Attribute" at bounding box center [376, 359] width 153 height 28
type input "**********"
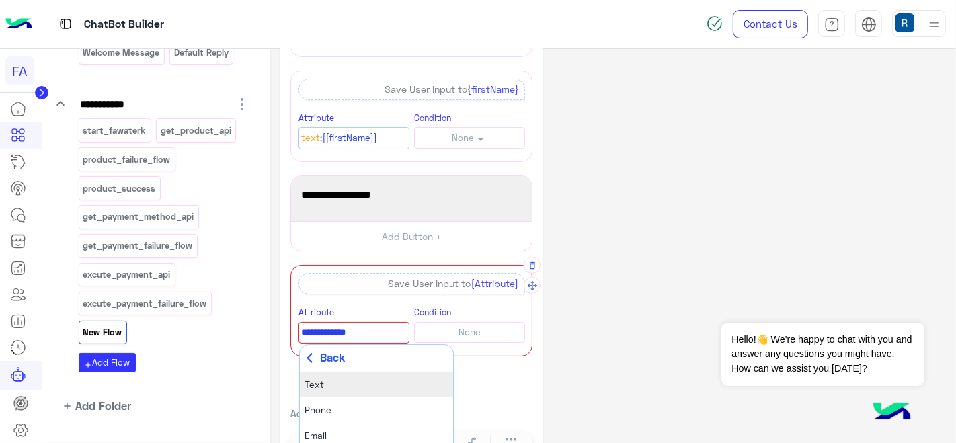
click at [353, 382] on li "Text" at bounding box center [376, 385] width 153 height 26
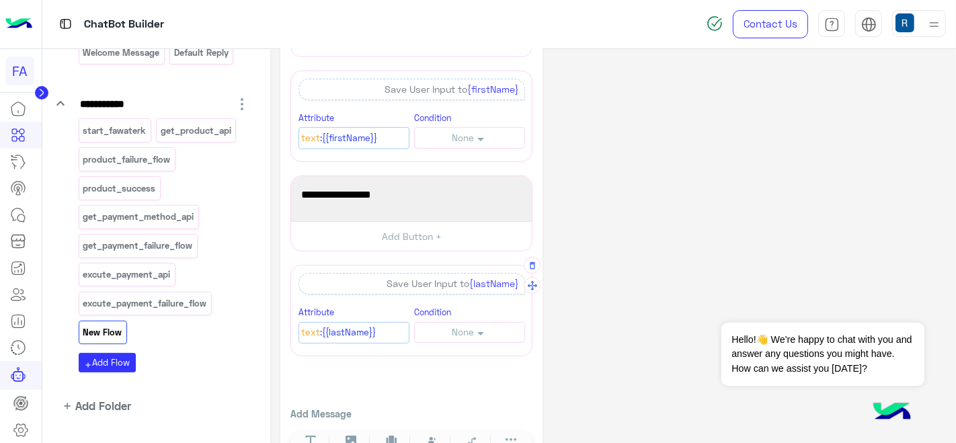
scroll to position [170, 0]
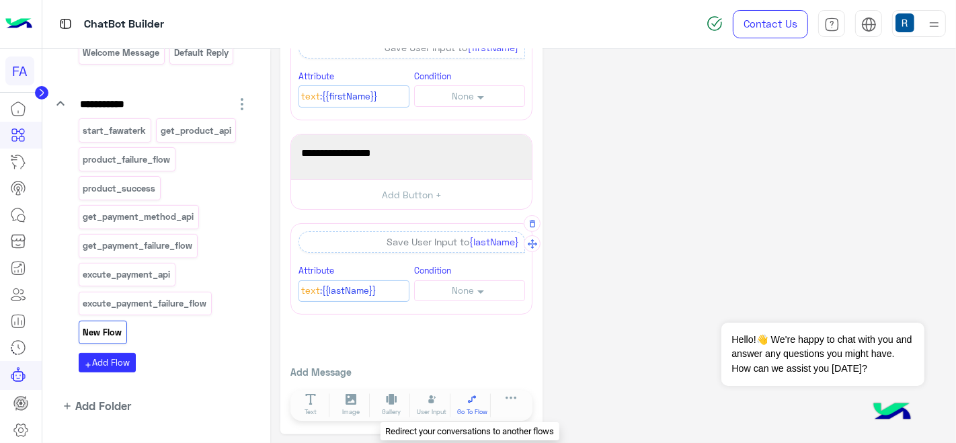
click at [471, 407] on span "Go To Flow" at bounding box center [472, 411] width 30 height 9
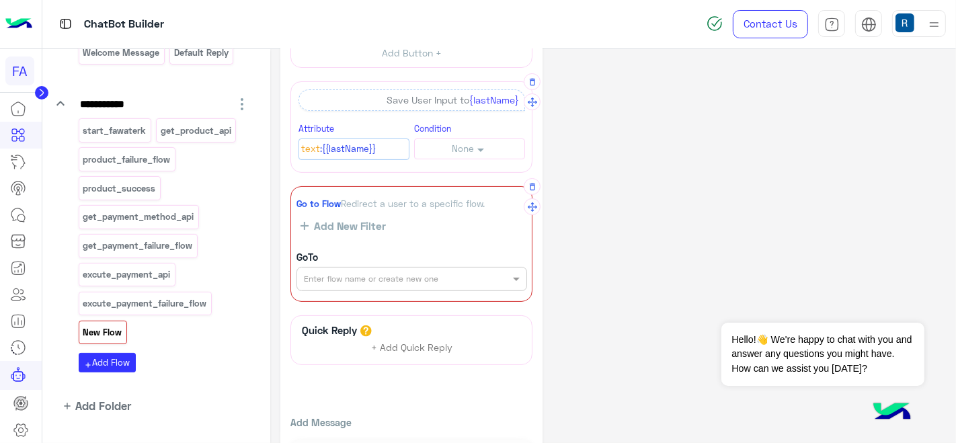
scroll to position [323, 0]
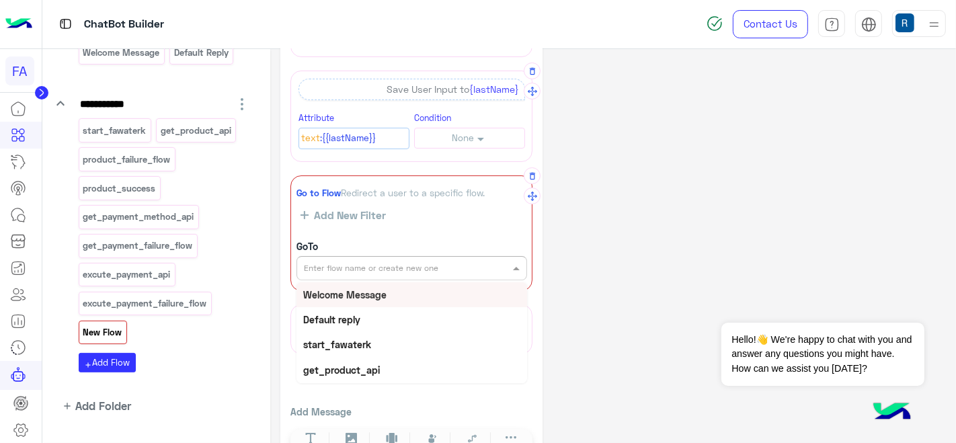
click at [383, 265] on input "text" at bounding box center [389, 267] width 170 height 12
type input "**"
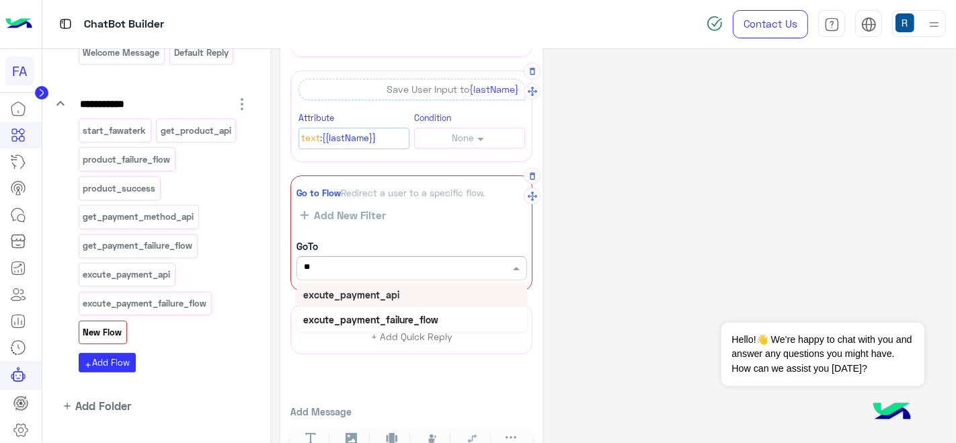
click at [367, 290] on b "excute_payment_api" at bounding box center [351, 294] width 96 height 11
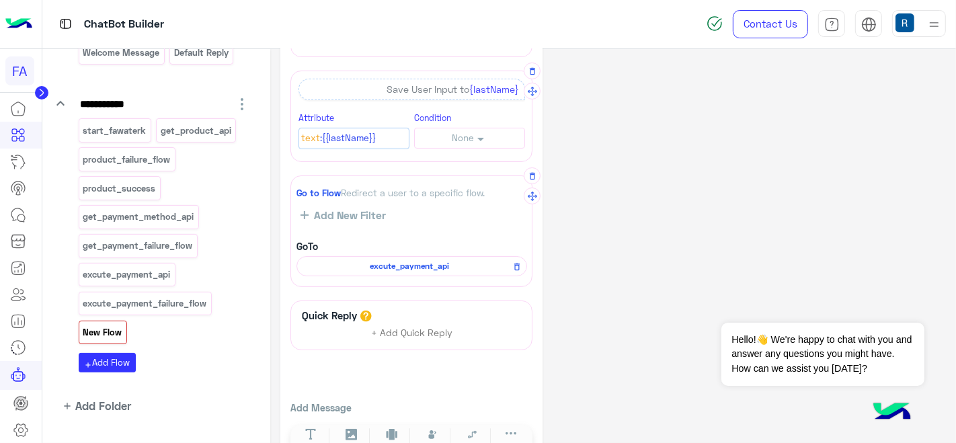
click at [401, 260] on span "excute_payment_api" at bounding box center [409, 266] width 211 height 12
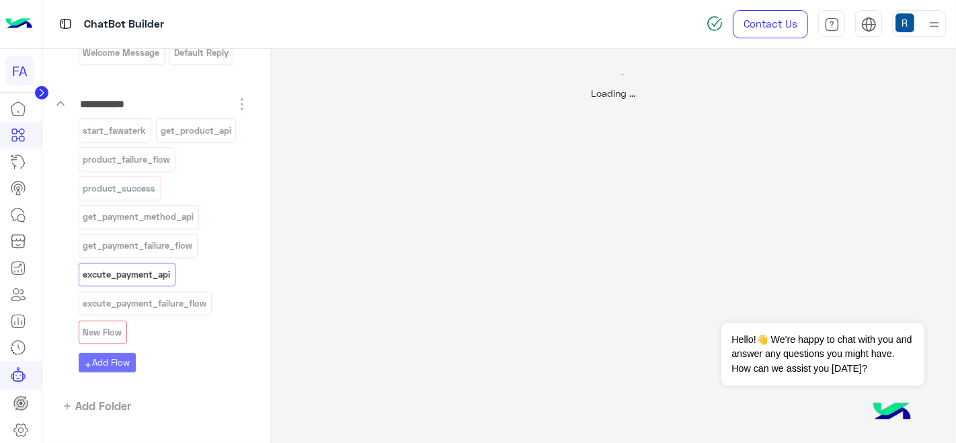
scroll to position [0, 0]
click at [401, 259] on div "Loading ..." at bounding box center [613, 270] width 686 height 443
select select "****"
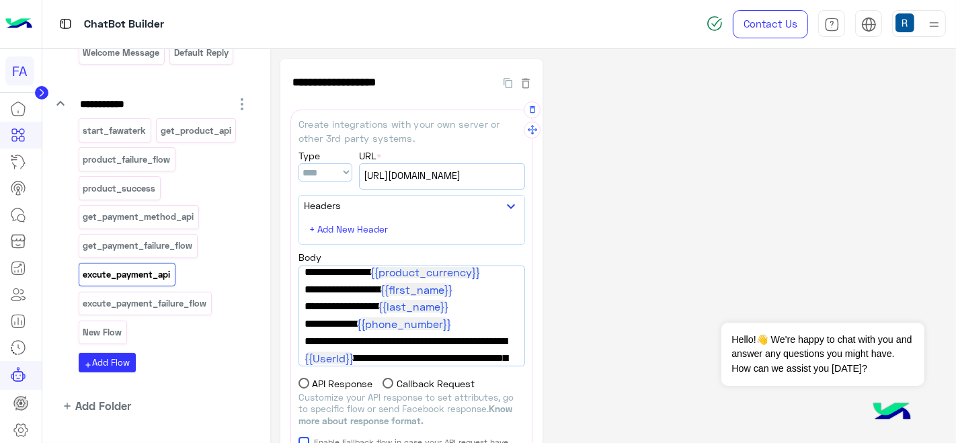
scroll to position [77, 0]
click at [428, 295] on span "{{first_name}}" at bounding box center [416, 288] width 72 height 13
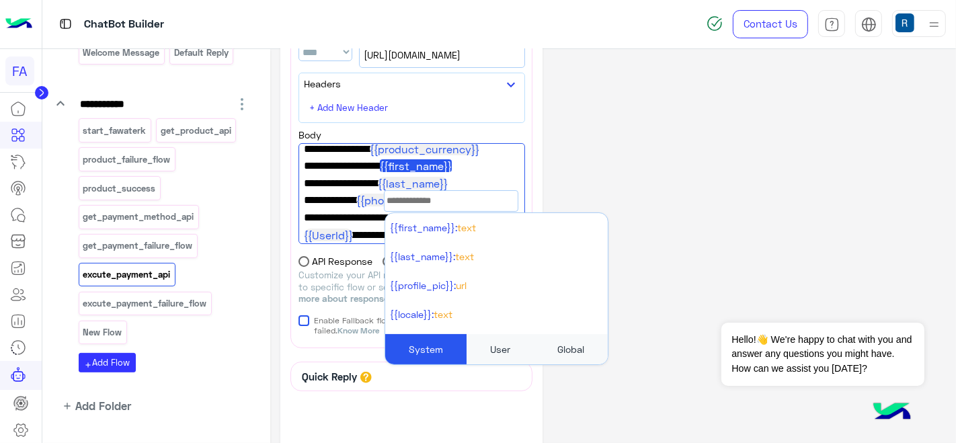
scroll to position [121, 0]
click at [506, 346] on div "User" at bounding box center [499, 348] width 67 height 30
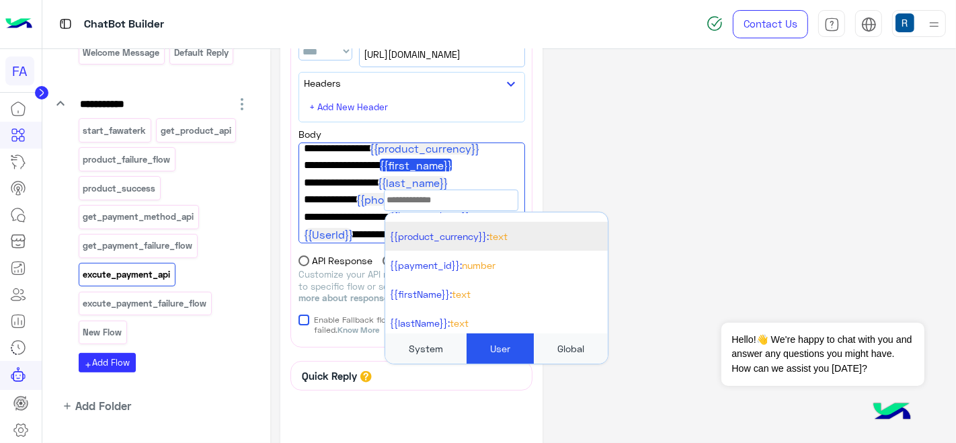
scroll to position [81, 0]
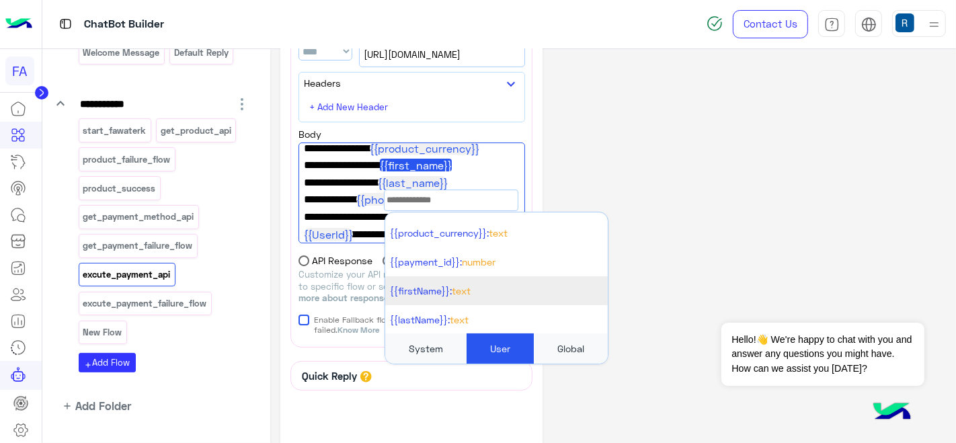
click at [509, 295] on li "{{firstName}}: Text" at bounding box center [496, 290] width 222 height 29
click at [508, 174] on span ""first_name": " {{firstName}} "," at bounding box center [412, 165] width 216 height 17
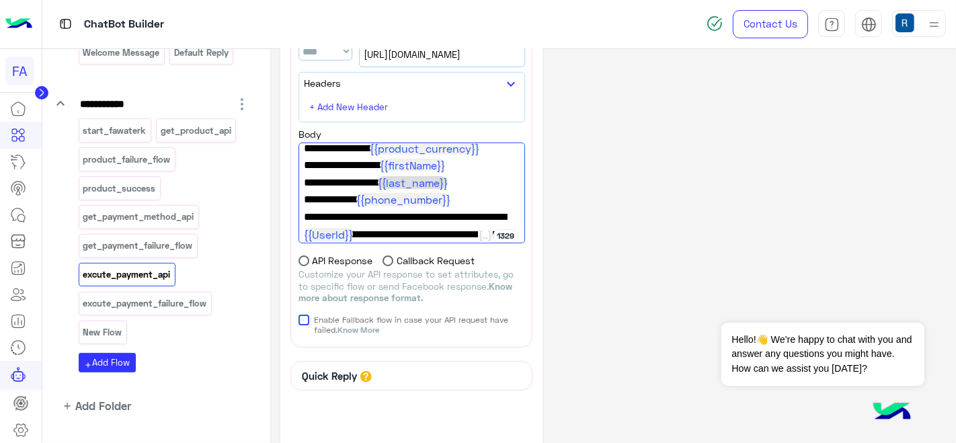
click at [412, 189] on span "{{last_name}}" at bounding box center [413, 182] width 70 height 13
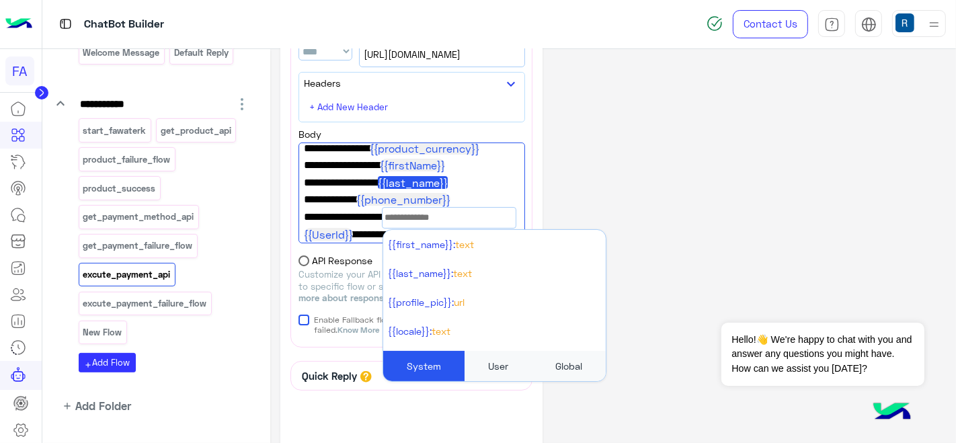
click at [489, 361] on div "User" at bounding box center [497, 366] width 67 height 30
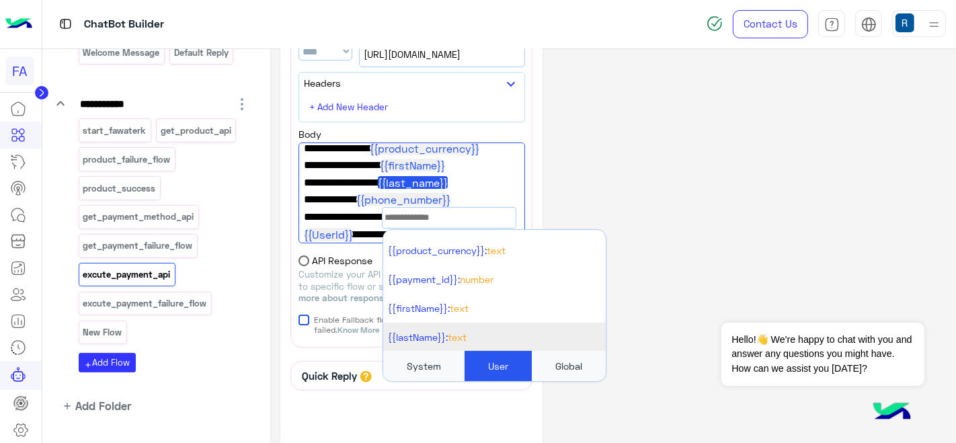
click at [450, 331] on span "Text" at bounding box center [457, 336] width 19 height 11
type textarea "**********"
click at [476, 323] on li "{{lastName}}: Text" at bounding box center [494, 337] width 222 height 29
click at [516, 177] on div "{ "payment_method_id": " {{payment_id}} ", "name": " {{product_name}} ", "price…" at bounding box center [411, 193] width 227 height 101
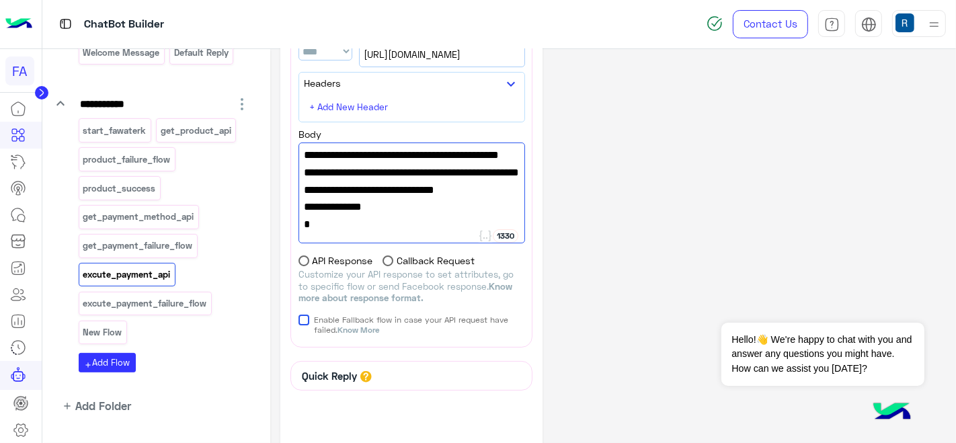
scroll to position [362, 0]
click at [23, 368] on icon at bounding box center [18, 374] width 16 height 16
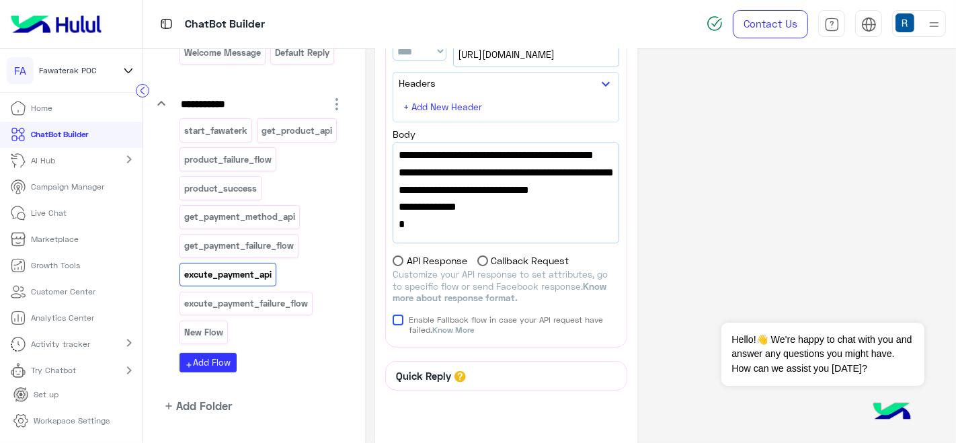
click at [48, 366] on p "Try Chatbot" at bounding box center [54, 370] width 45 height 12
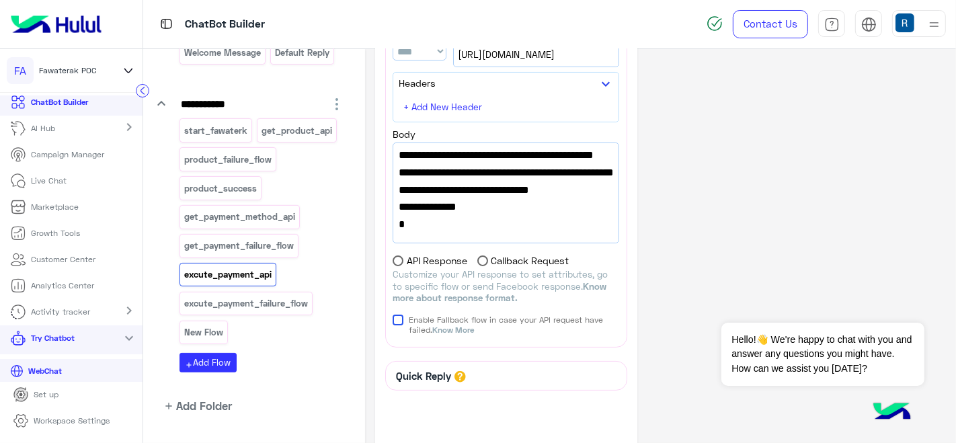
click at [48, 366] on p "WebChat" at bounding box center [46, 371] width 44 height 12
click at [733, 285] on div "**********" at bounding box center [660, 224] width 571 height 572
click at [216, 325] on p "New Flow" at bounding box center [203, 332] width 41 height 15
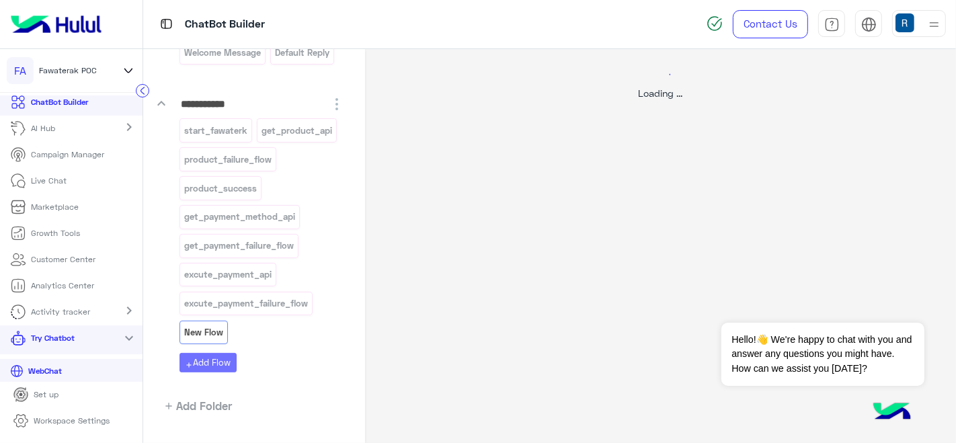
scroll to position [0, 0]
click at [329, 222] on div at bounding box center [478, 221] width 956 height 443
click at [686, 345] on div "Loading ..." at bounding box center [660, 270] width 591 height 443
click at [936, 191] on div "Loading ..." at bounding box center [660, 270] width 591 height 443
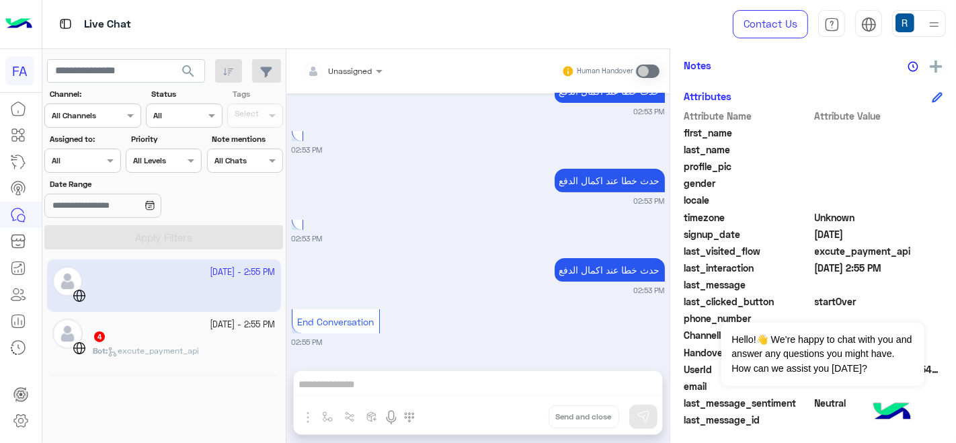
scroll to position [263, 0]
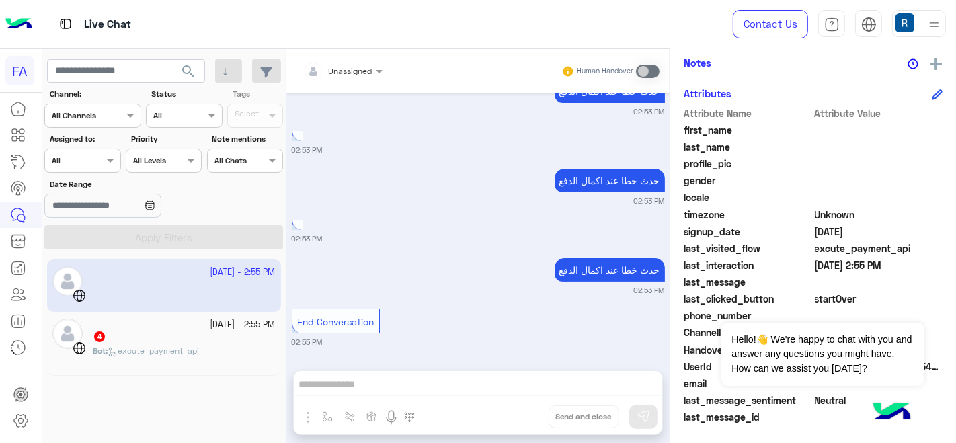
click at [932, 95] on icon at bounding box center [936, 95] width 9 height 9
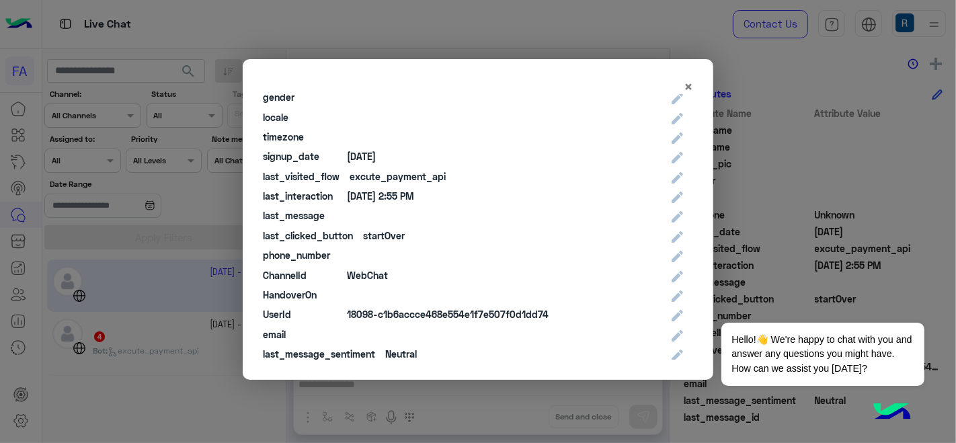
scroll to position [0, 0]
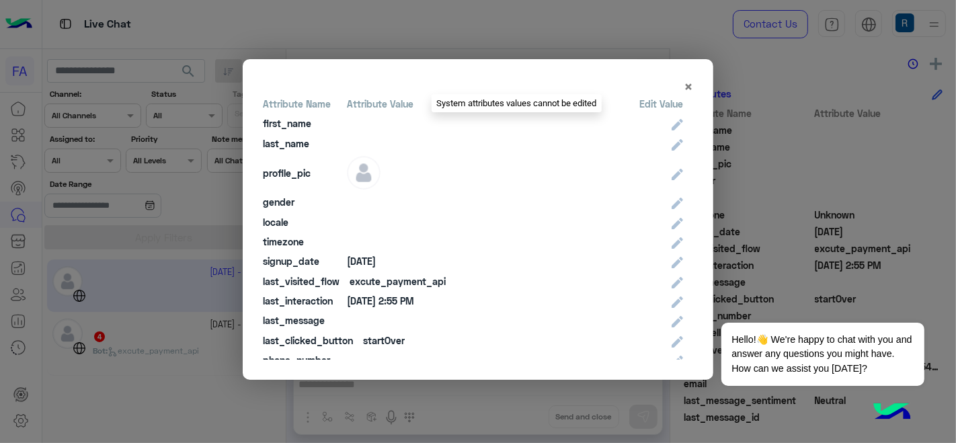
click at [672, 119] on icon at bounding box center [677, 124] width 11 height 11
click at [672, 123] on icon at bounding box center [677, 124] width 11 height 11
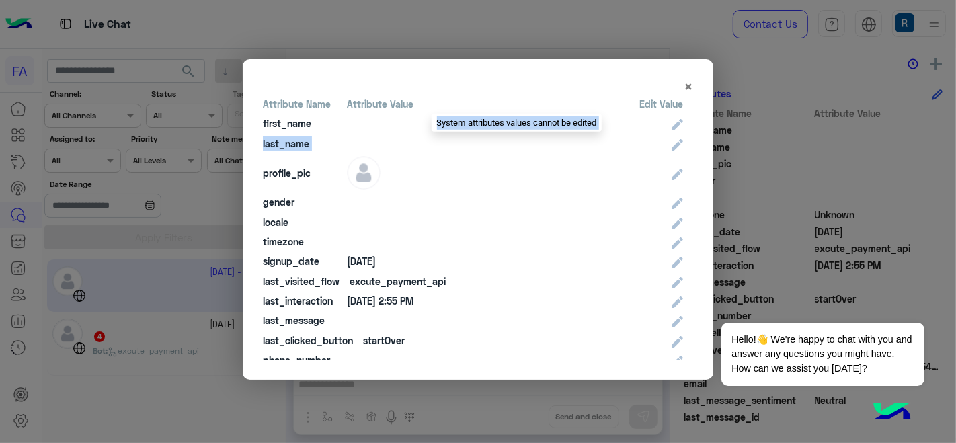
click at [665, 141] on div at bounding box center [520, 143] width 326 height 14
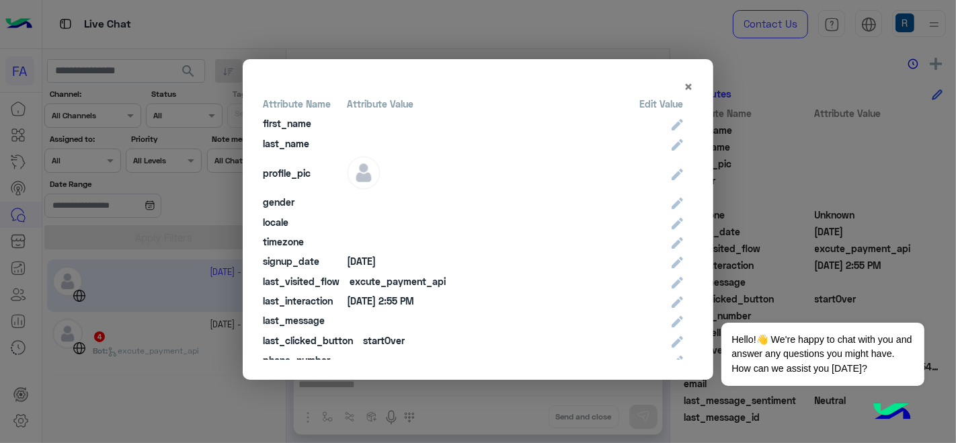
click at [657, 101] on div "Edit Value" at bounding box center [661, 104] width 44 height 14
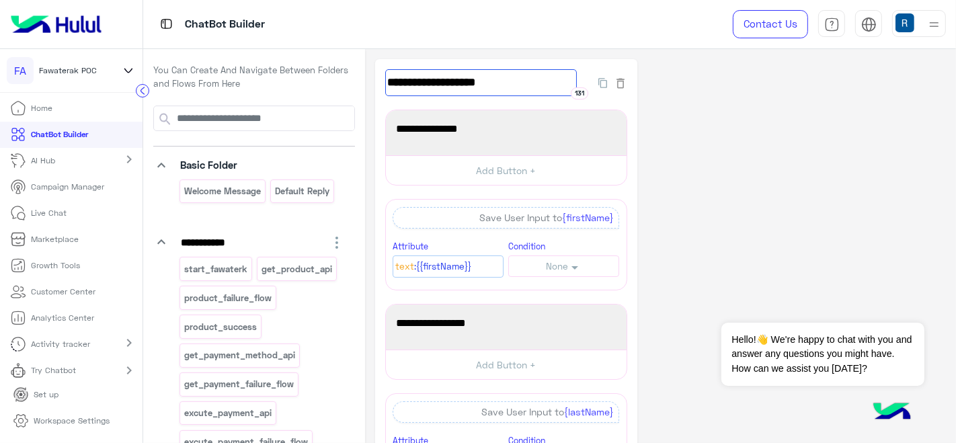
click at [491, 90] on input "**********" at bounding box center [481, 82] width 192 height 27
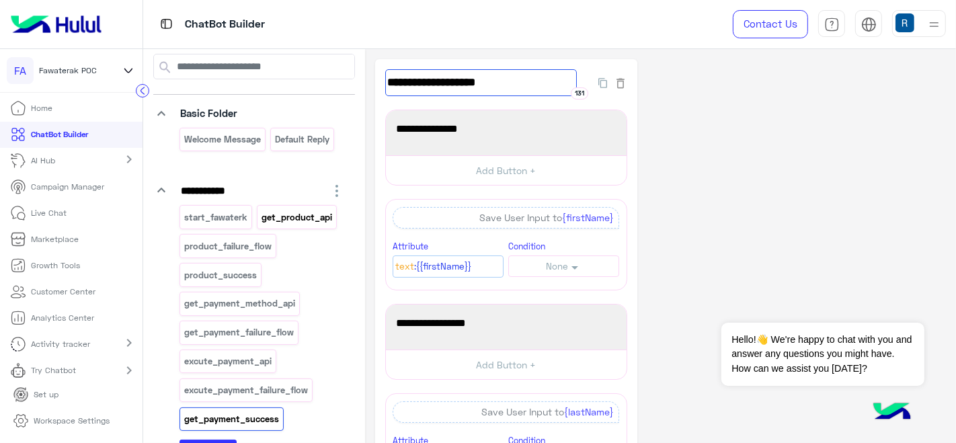
scroll to position [52, 0]
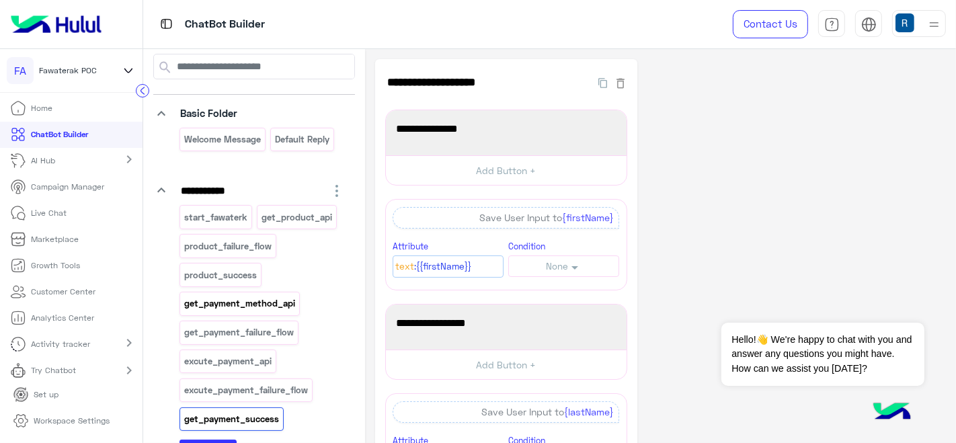
click at [229, 304] on p "get_payment_method_api" at bounding box center [239, 303] width 113 height 15
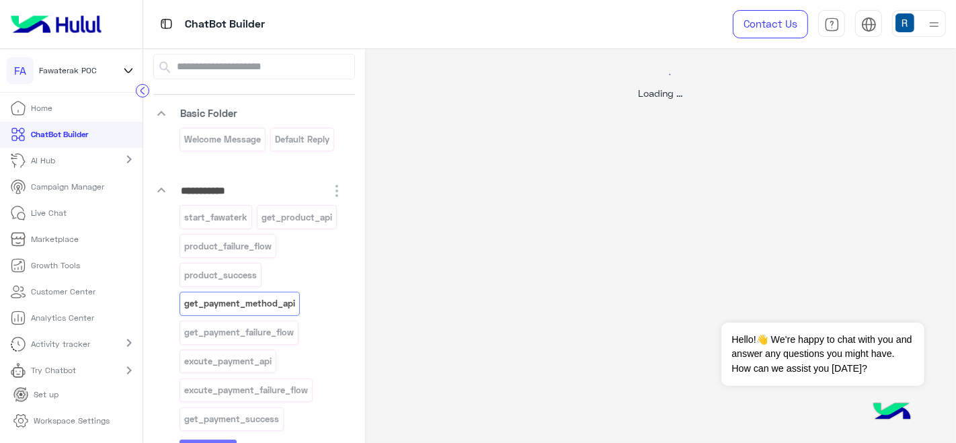
select select "****"
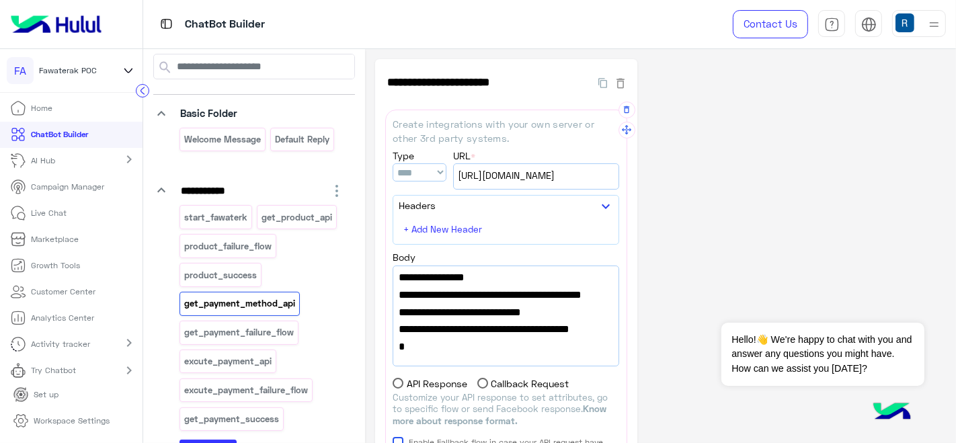
scroll to position [184, 0]
drag, startPoint x: 413, startPoint y: 331, endPoint x: 516, endPoint y: 323, distance: 103.8
click at [516, 286] on span ""success_flow_name":"excute_payment_api"," at bounding box center [506, 268] width 214 height 34
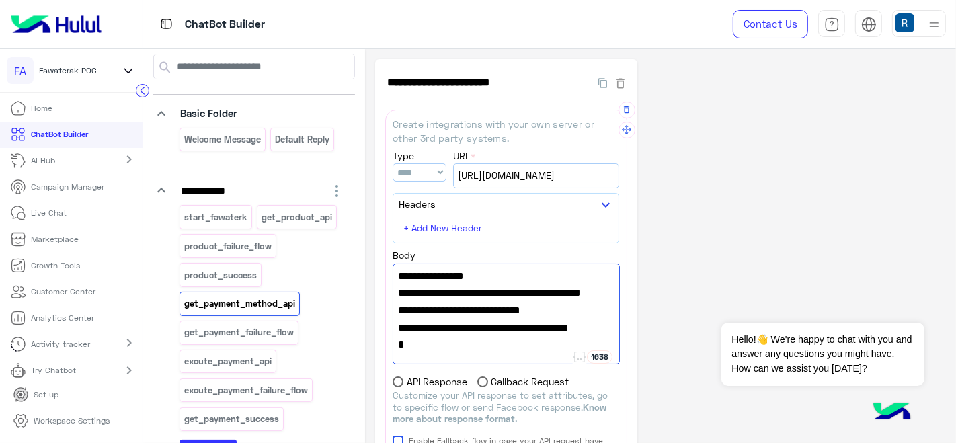
paste textarea "*"
type textarea "**********"
click at [678, 305] on div "**********" at bounding box center [660, 345] width 571 height 572
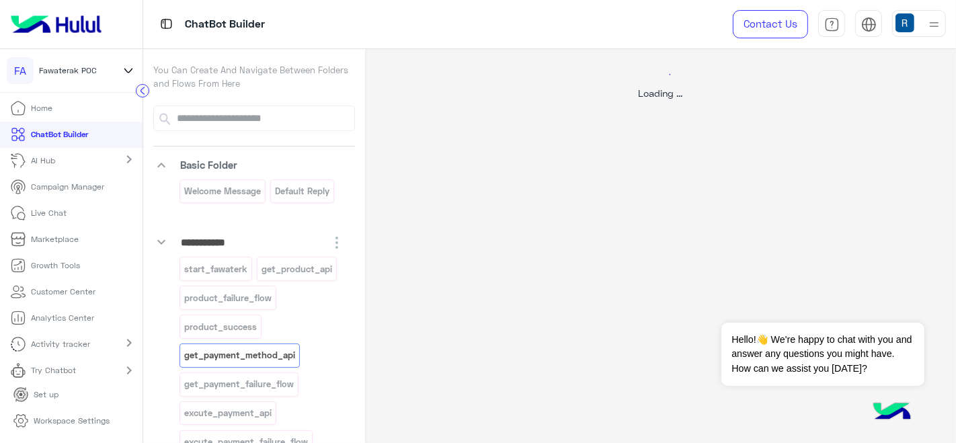
select select "****"
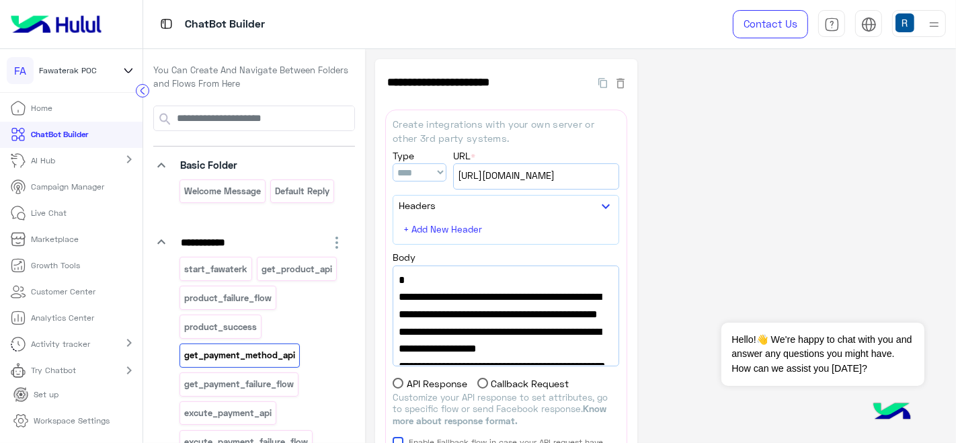
scroll to position [3, 0]
click at [81, 365] on link "Try Chatbot" at bounding box center [45, 367] width 91 height 26
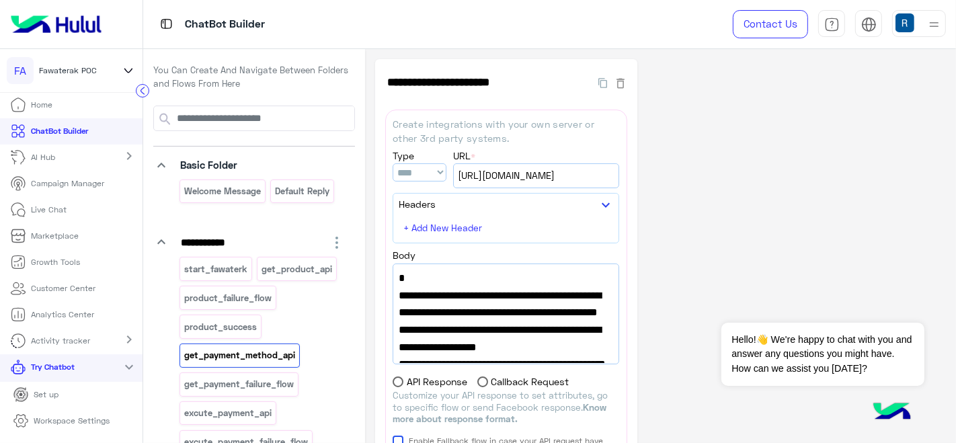
scroll to position [32, 0]
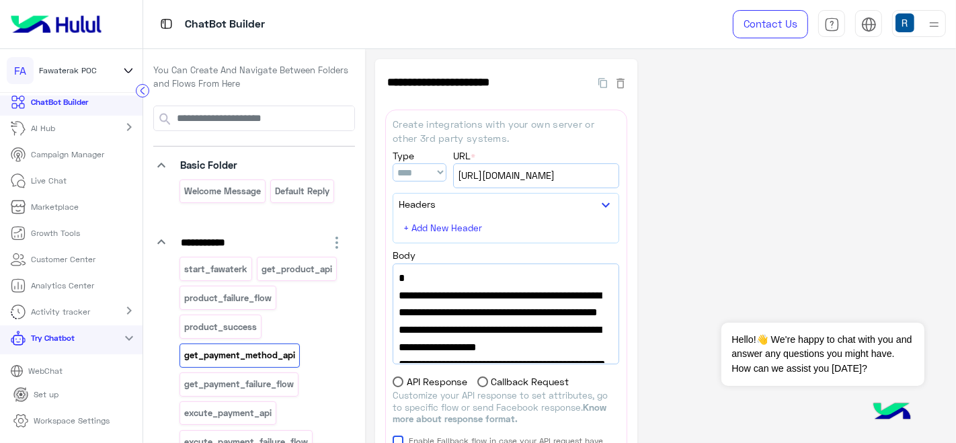
click at [61, 366] on p "WebChat" at bounding box center [46, 371] width 44 height 12
click at [660, 72] on div "**********" at bounding box center [660, 345] width 571 height 572
click at [90, 376] on link "WebChat" at bounding box center [71, 371] width 143 height 24
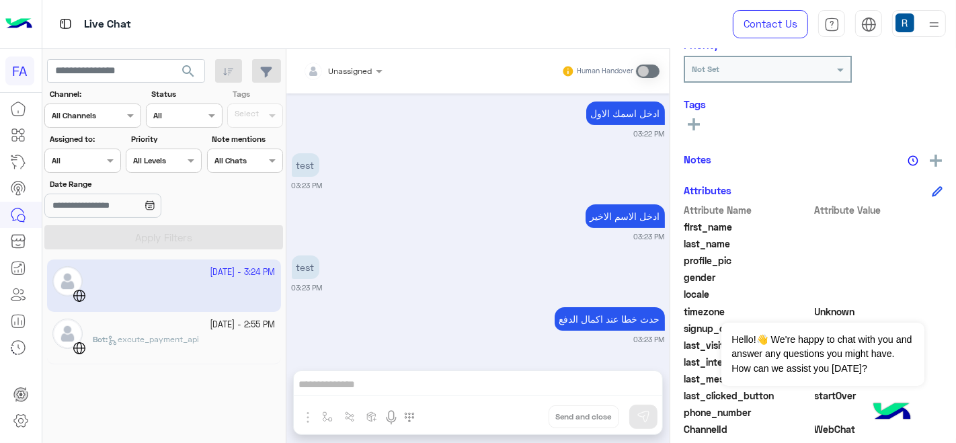
scroll to position [274, 0]
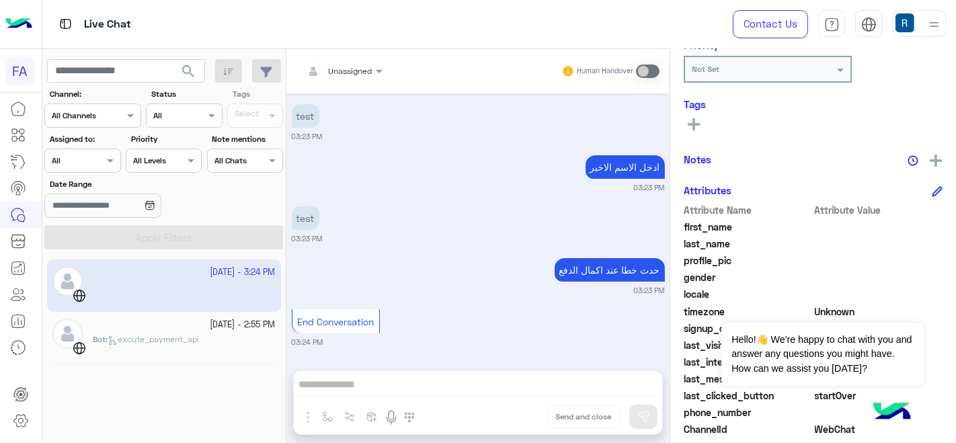
click at [324, 323] on span "End Conversation" at bounding box center [335, 321] width 77 height 11
click at [532, 283] on div "حدث خطا عند اكمال الدفع 03:23 PM" at bounding box center [478, 275] width 373 height 41
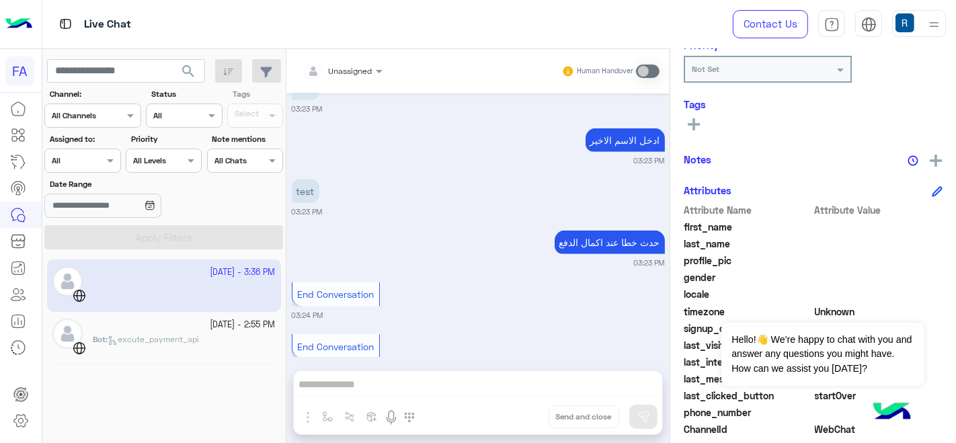
scroll to position [983, 0]
